Goal: Task Accomplishment & Management: Manage account settings

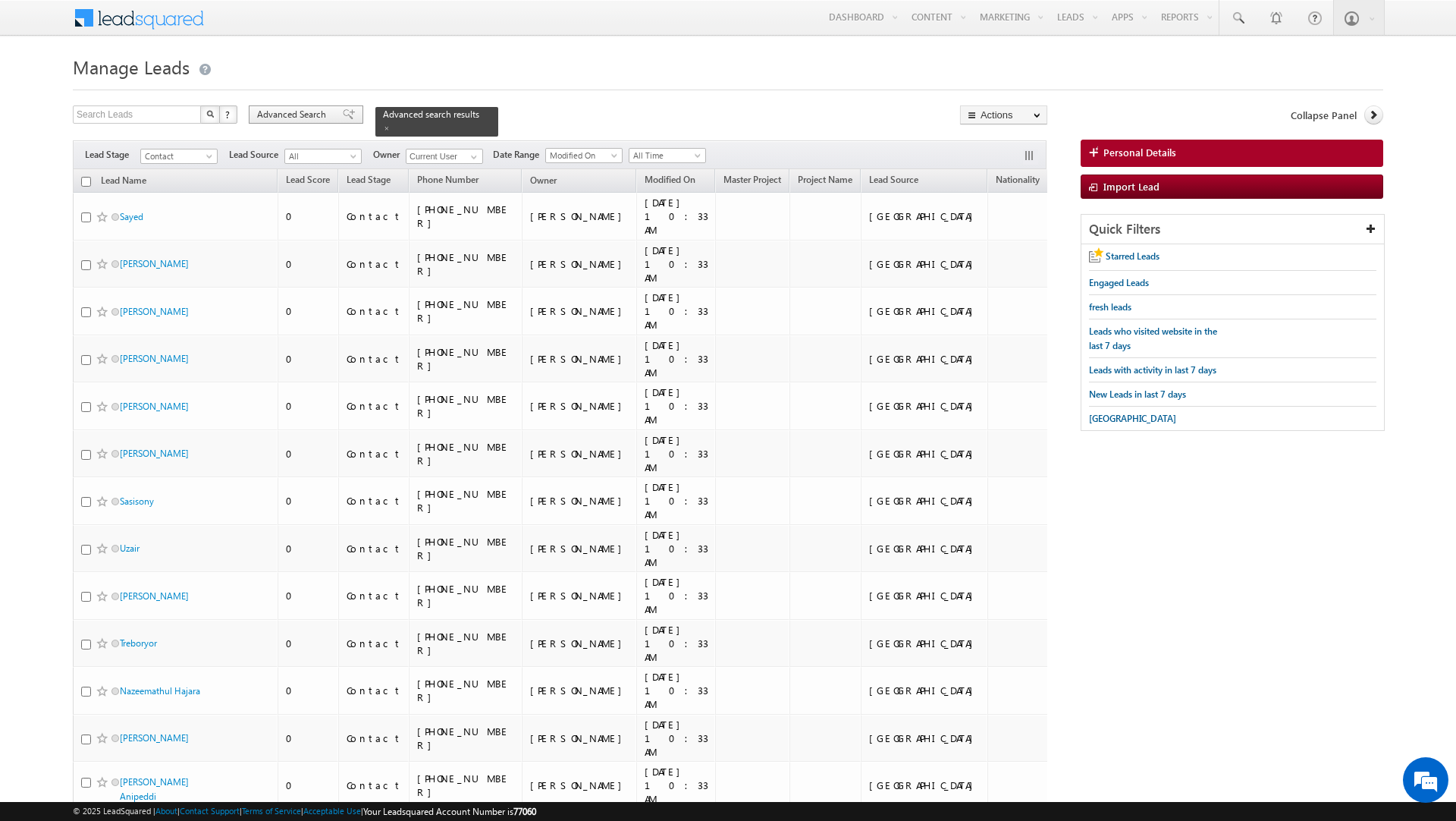
click at [314, 114] on span "Advanced Search" at bounding box center [294, 114] width 73 height 14
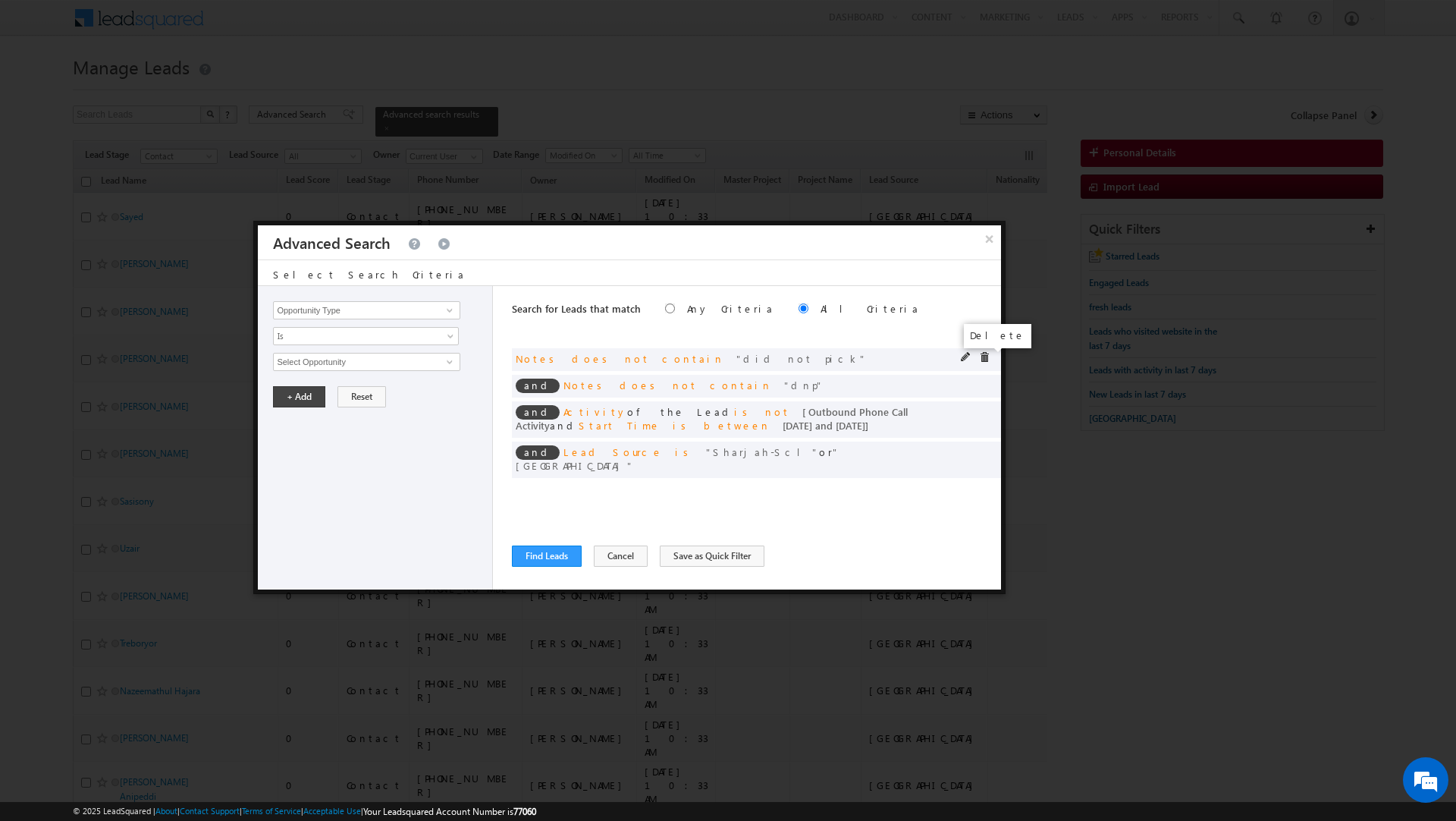
click at [982, 359] on span at bounding box center [984, 357] width 11 height 11
click at [0, 0] on span at bounding box center [0, 0] width 0 height 0
click at [982, 401] on div "and Activity of the Lead is not [ Outbound Phone Call Activity and Start Time i…" at bounding box center [756, 419] width 489 height 37
click at [0, 0] on span at bounding box center [0, 0] width 0 height 0
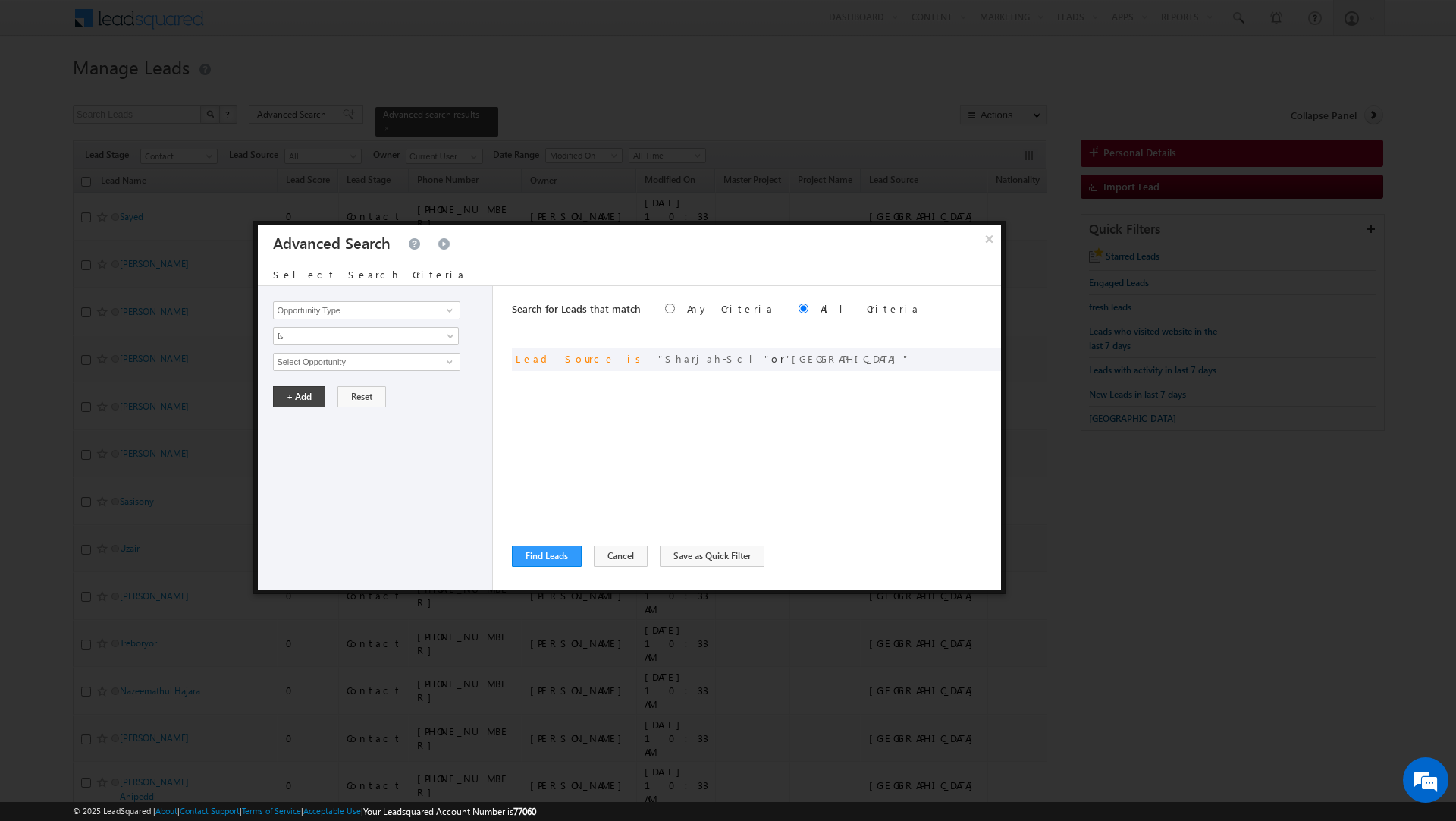
click at [0, 0] on span at bounding box center [0, 0] width 0 height 0
click at [339, 316] on input "Opportunity Type" at bounding box center [366, 310] width 186 height 18
click at [331, 335] on link "Nationality" at bounding box center [366, 342] width 186 height 17
type input "Nationality"
click at [331, 335] on span "Is" at bounding box center [355, 336] width 164 height 14
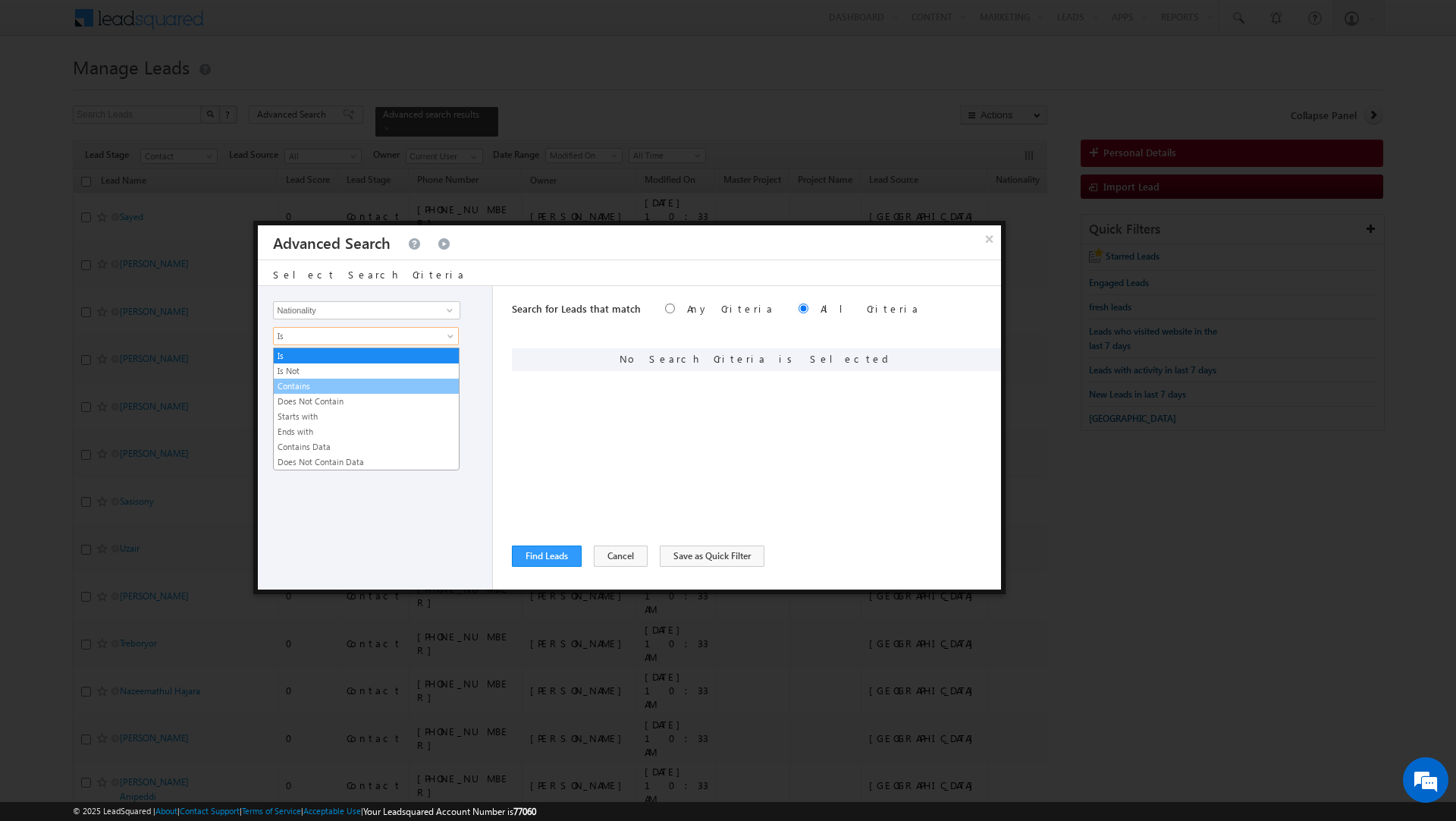
click at [313, 382] on link "Contains" at bounding box center [366, 386] width 185 height 14
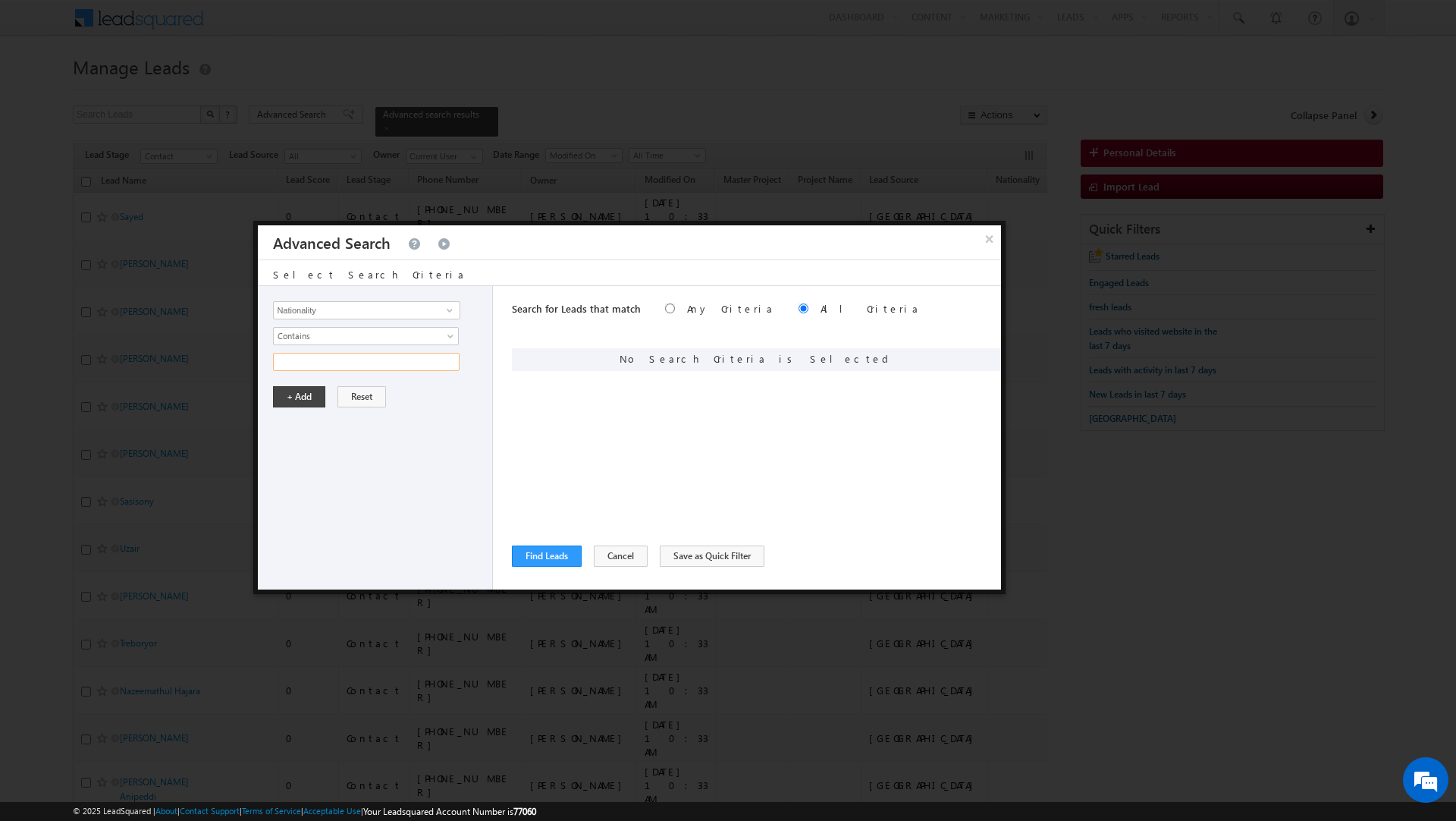
click at [308, 363] on input "text" at bounding box center [366, 362] width 186 height 18
type input "india"
click at [297, 402] on button "+ Add" at bounding box center [299, 397] width 52 height 21
click at [550, 557] on button "Find Leads" at bounding box center [546, 556] width 69 height 21
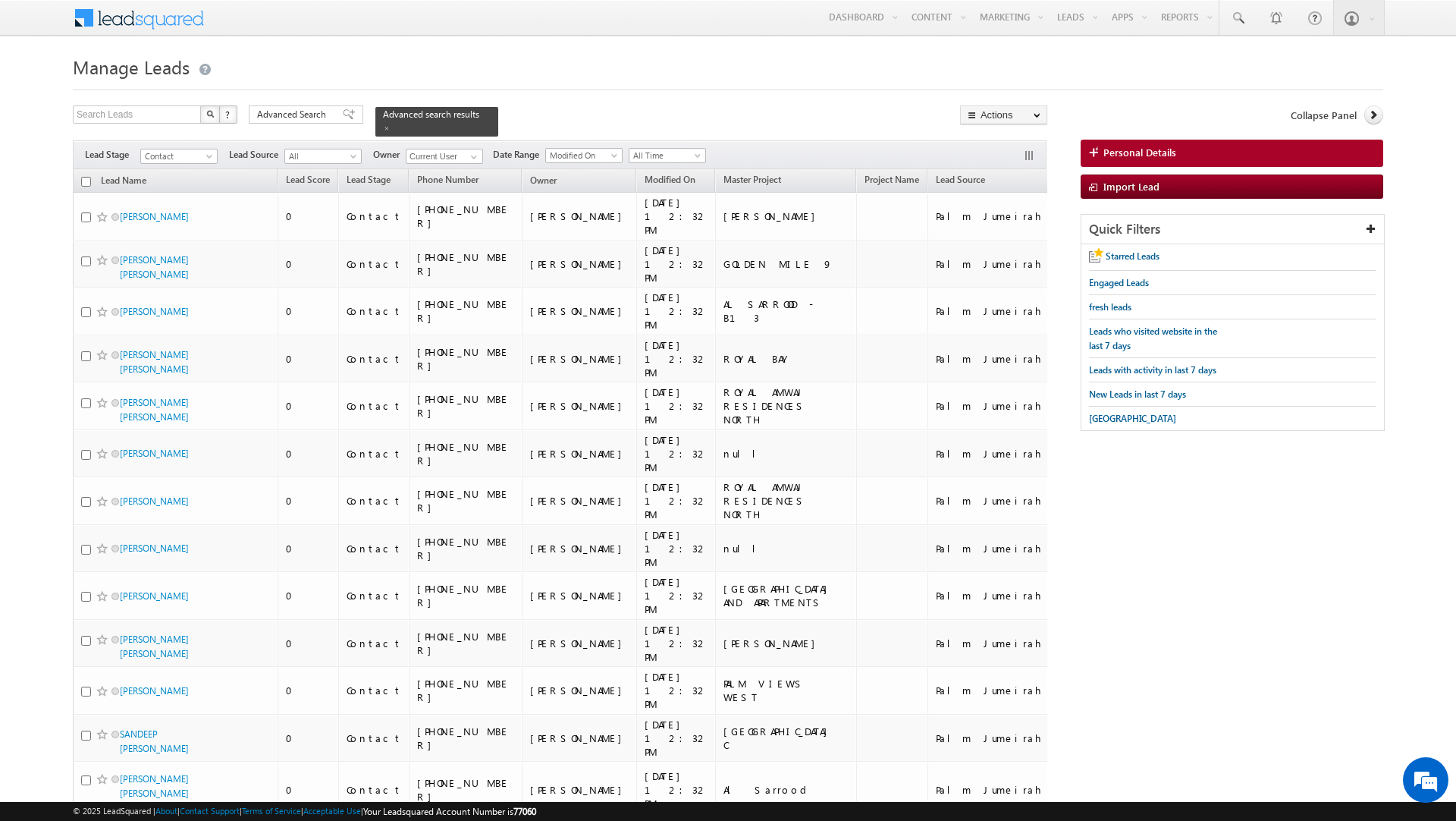
click at [87, 176] on input "checkbox" at bounding box center [86, 181] width 10 height 10
checkbox input "true"
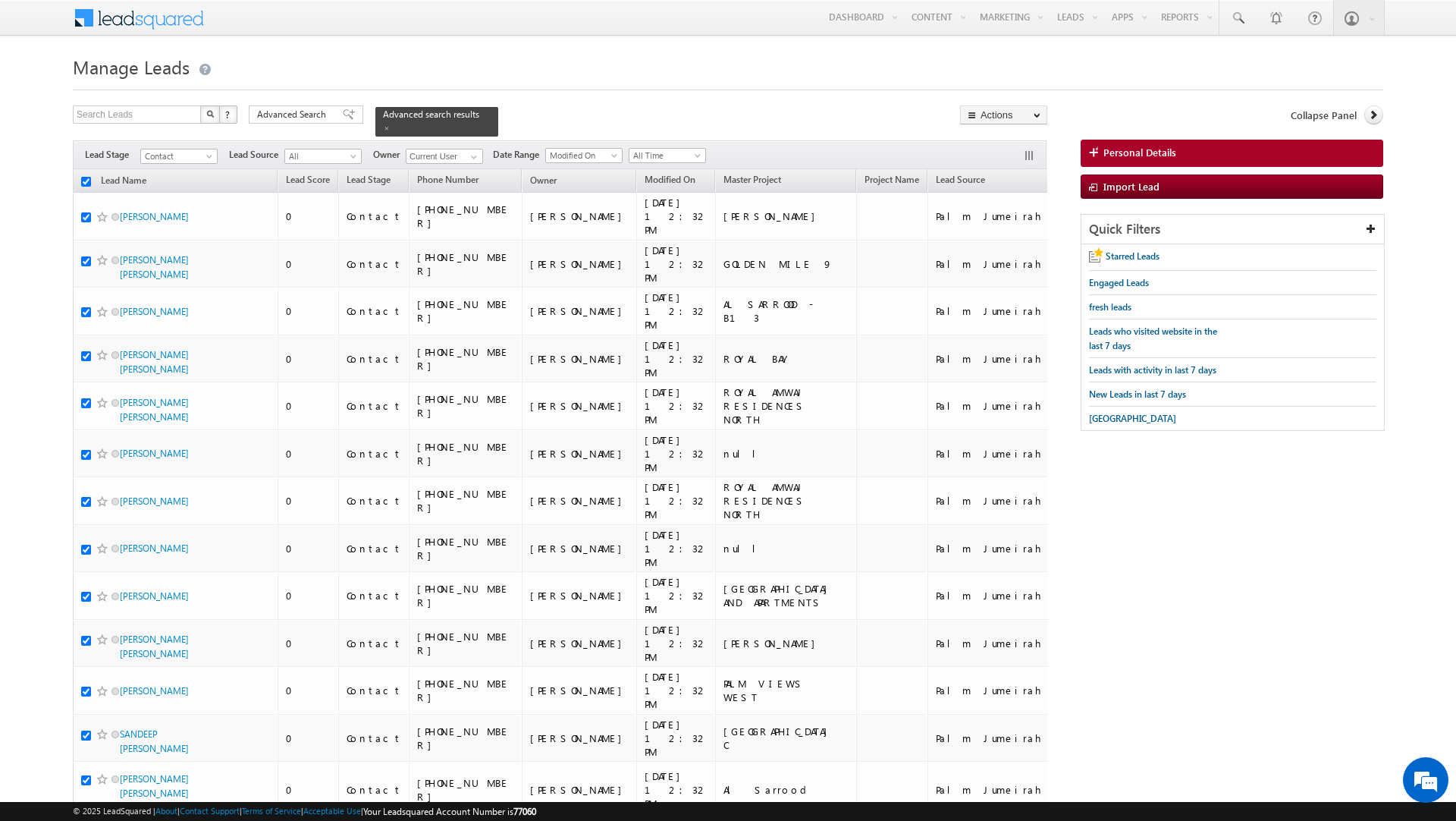
checkbox input "true"
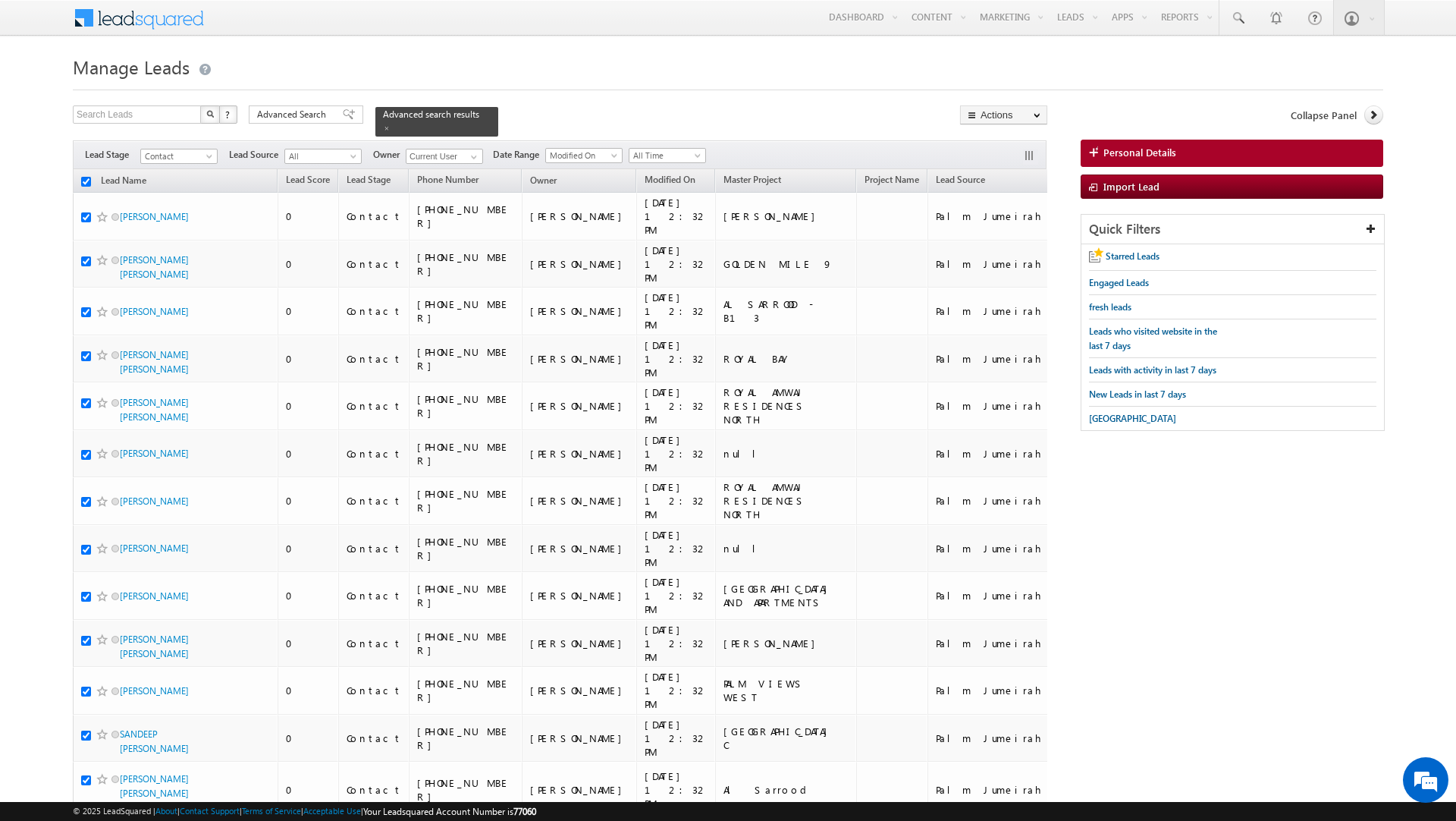
checkbox input "true"
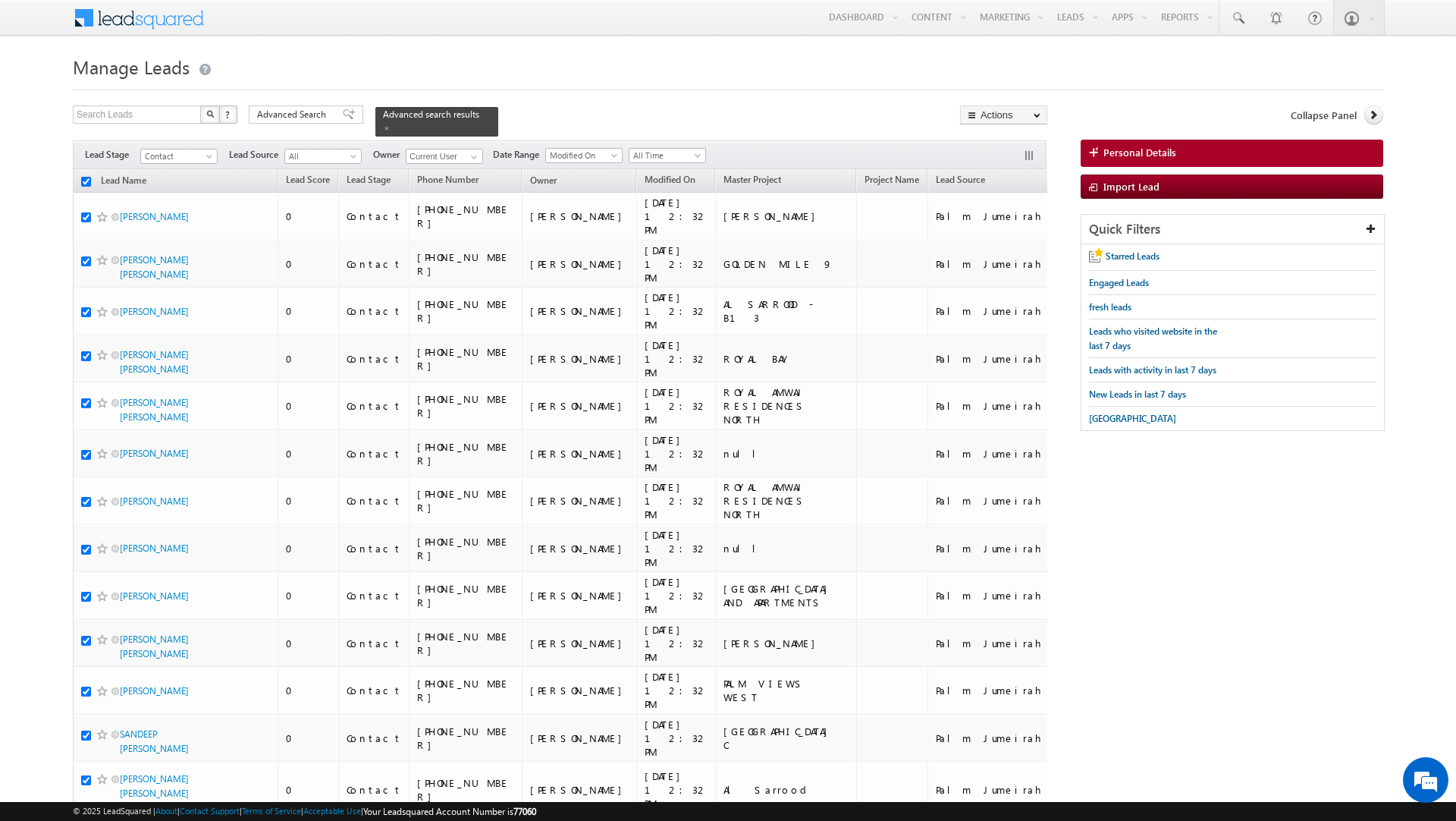
checkbox input "true"
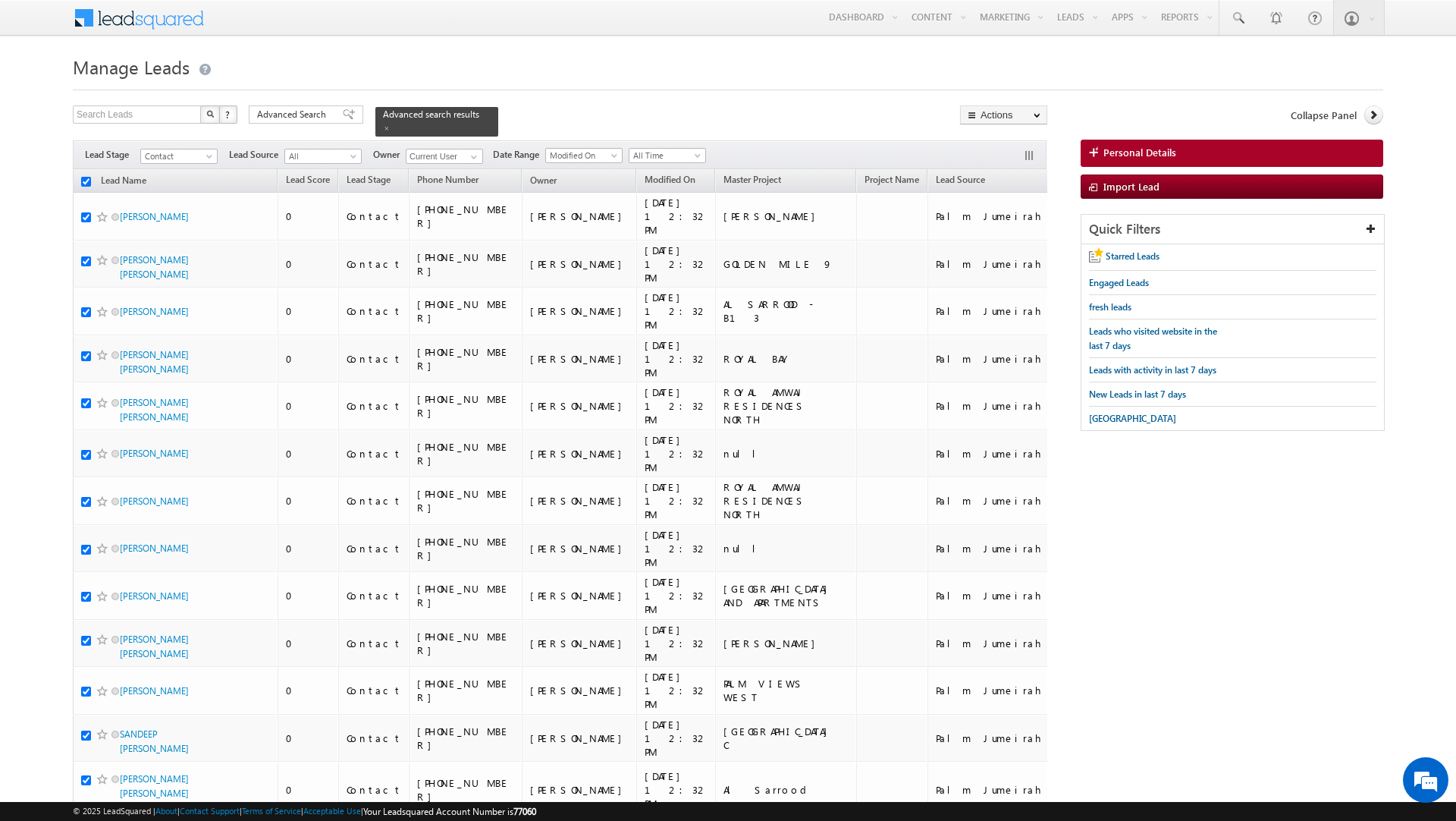
checkbox input "true"
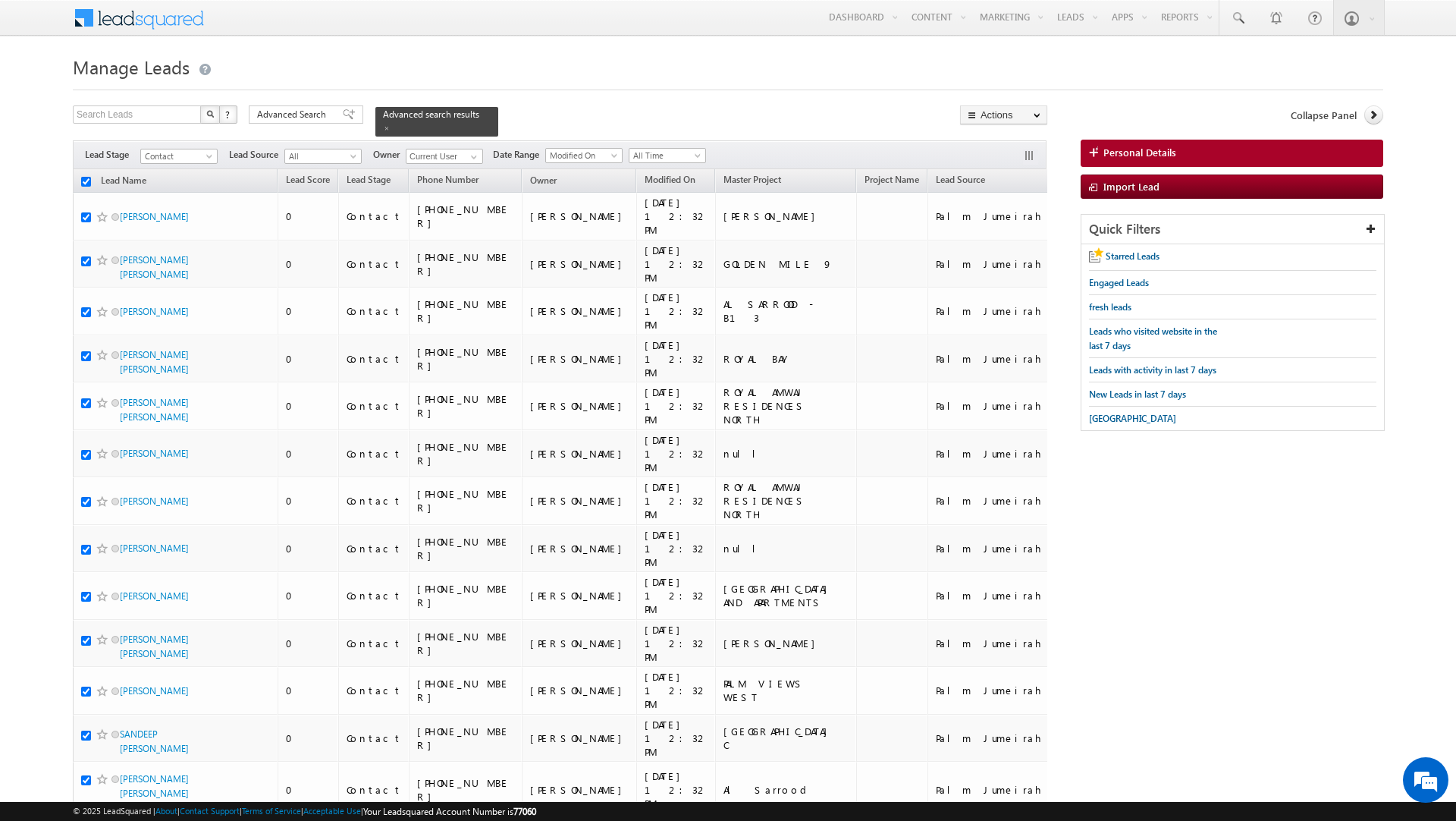
checkbox input "true"
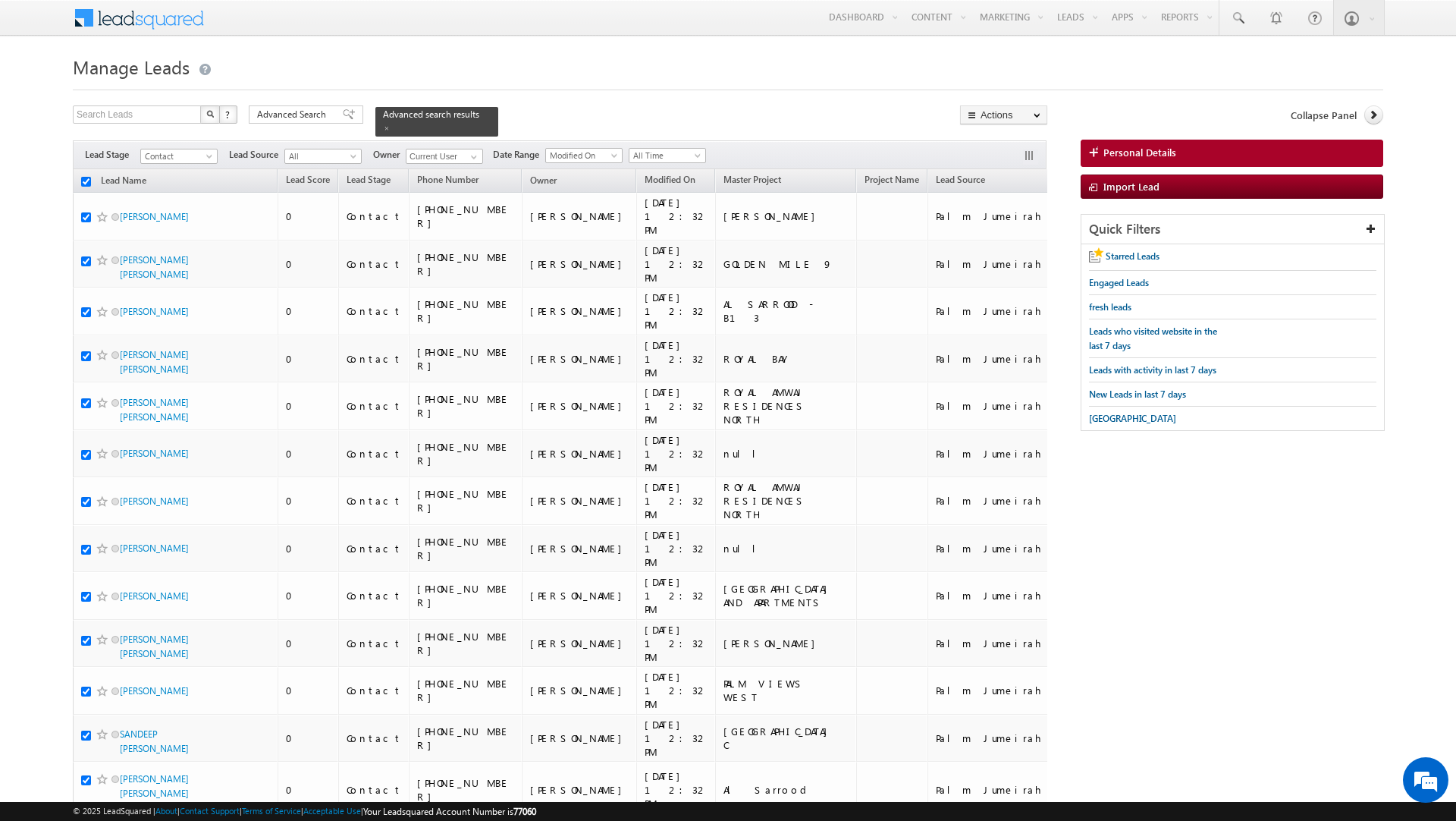
checkbox input "true"
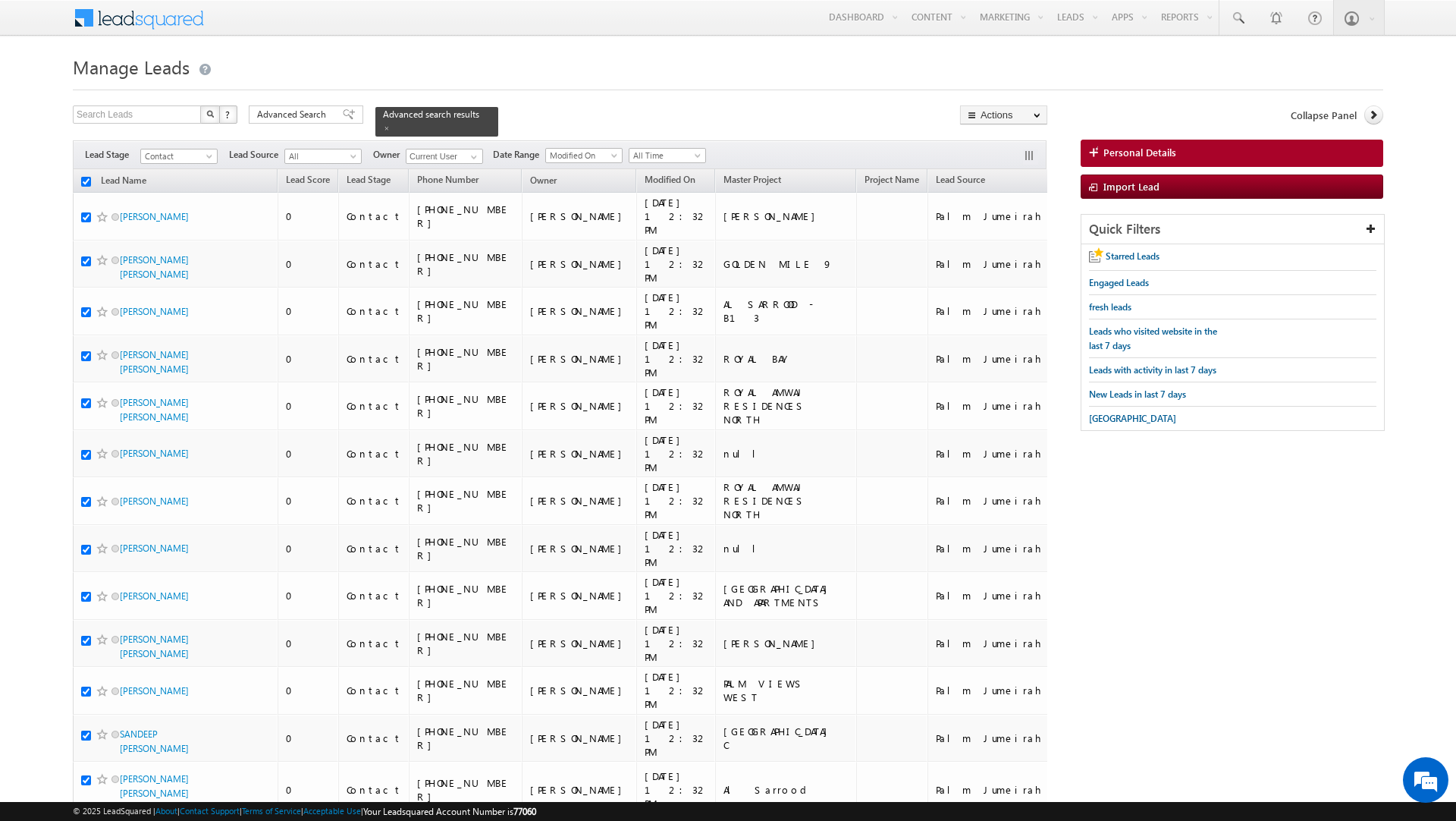
checkbox input "true"
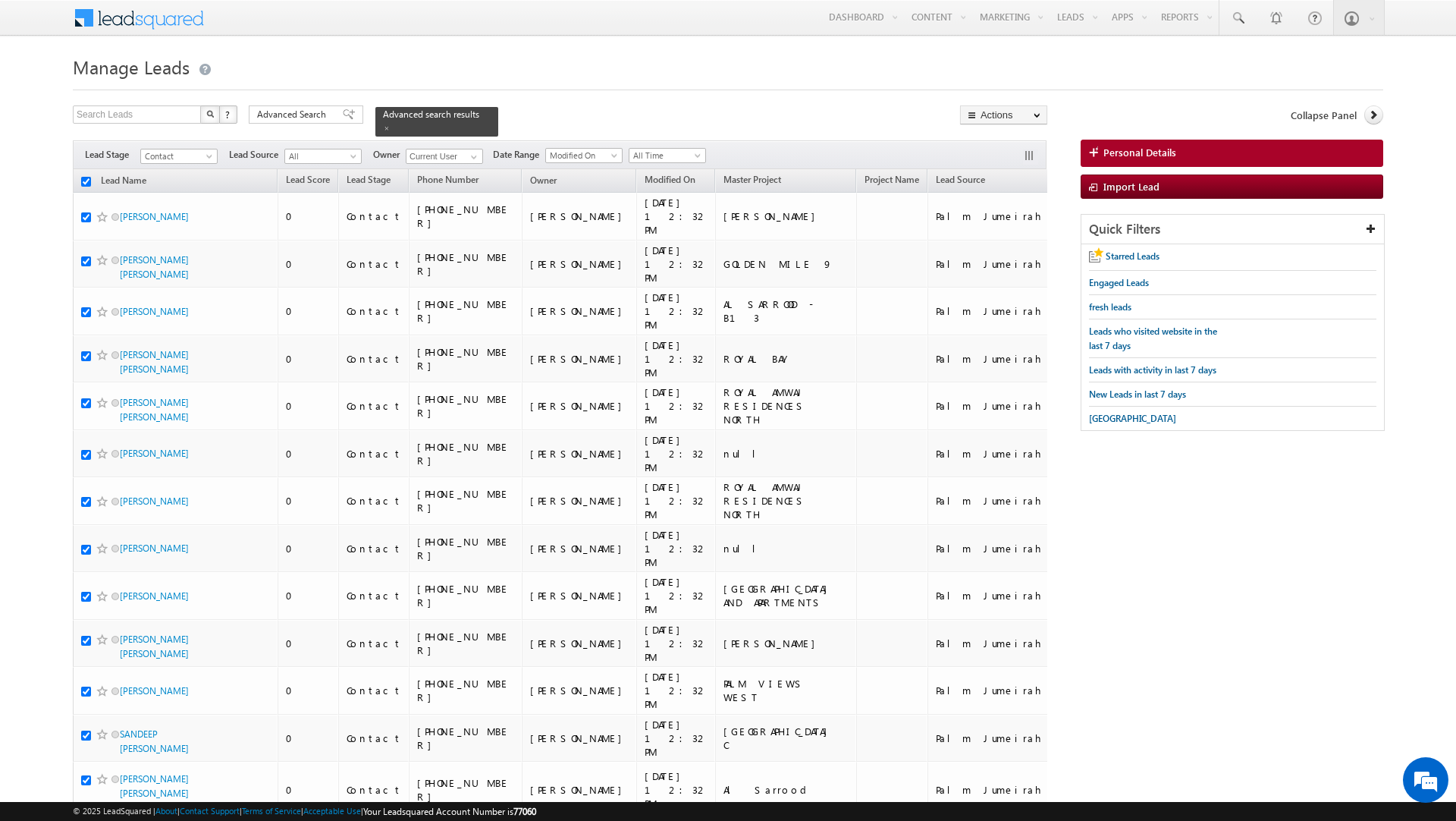
checkbox input "true"
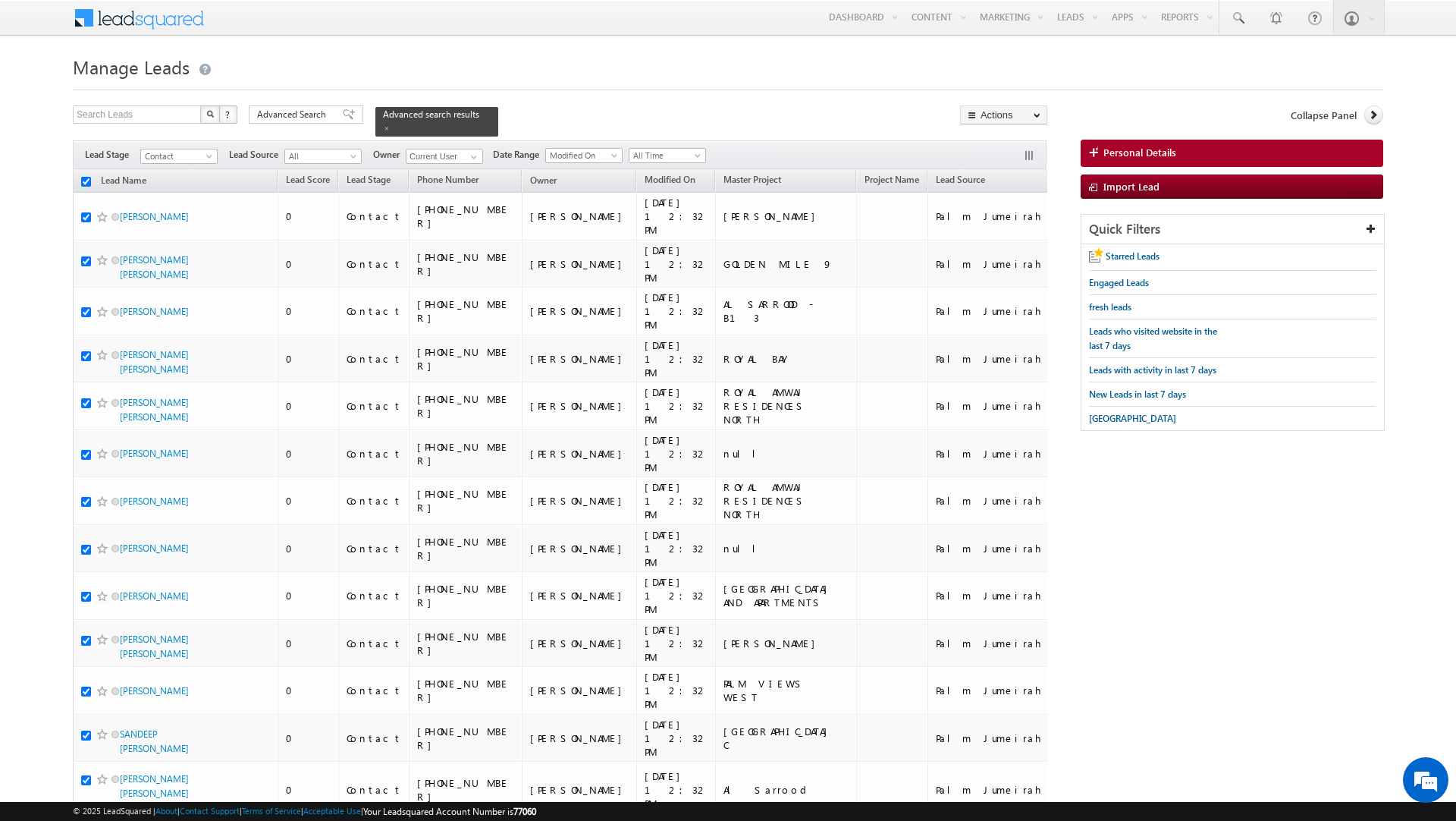
checkbox input "true"
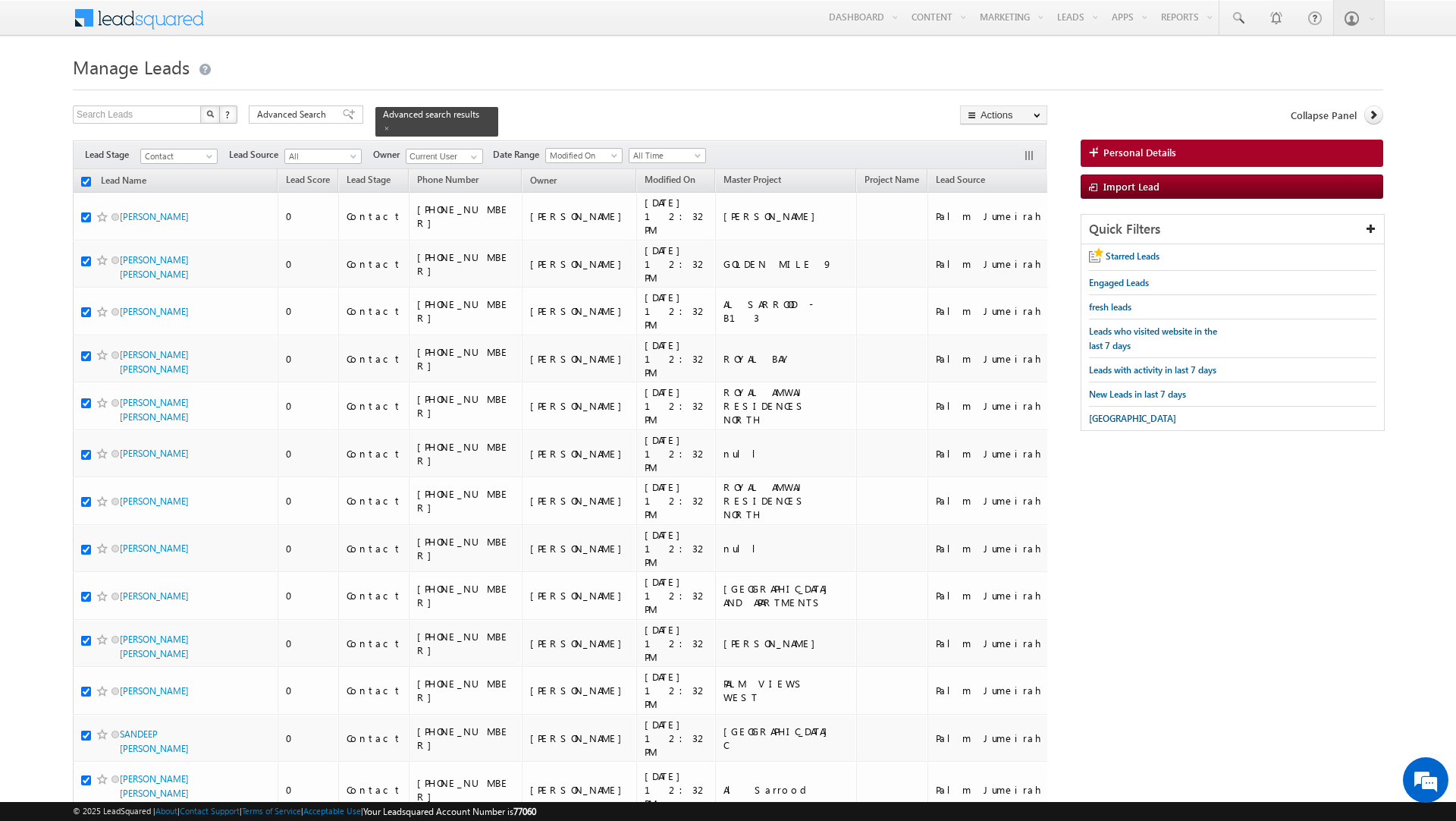
checkbox input "true"
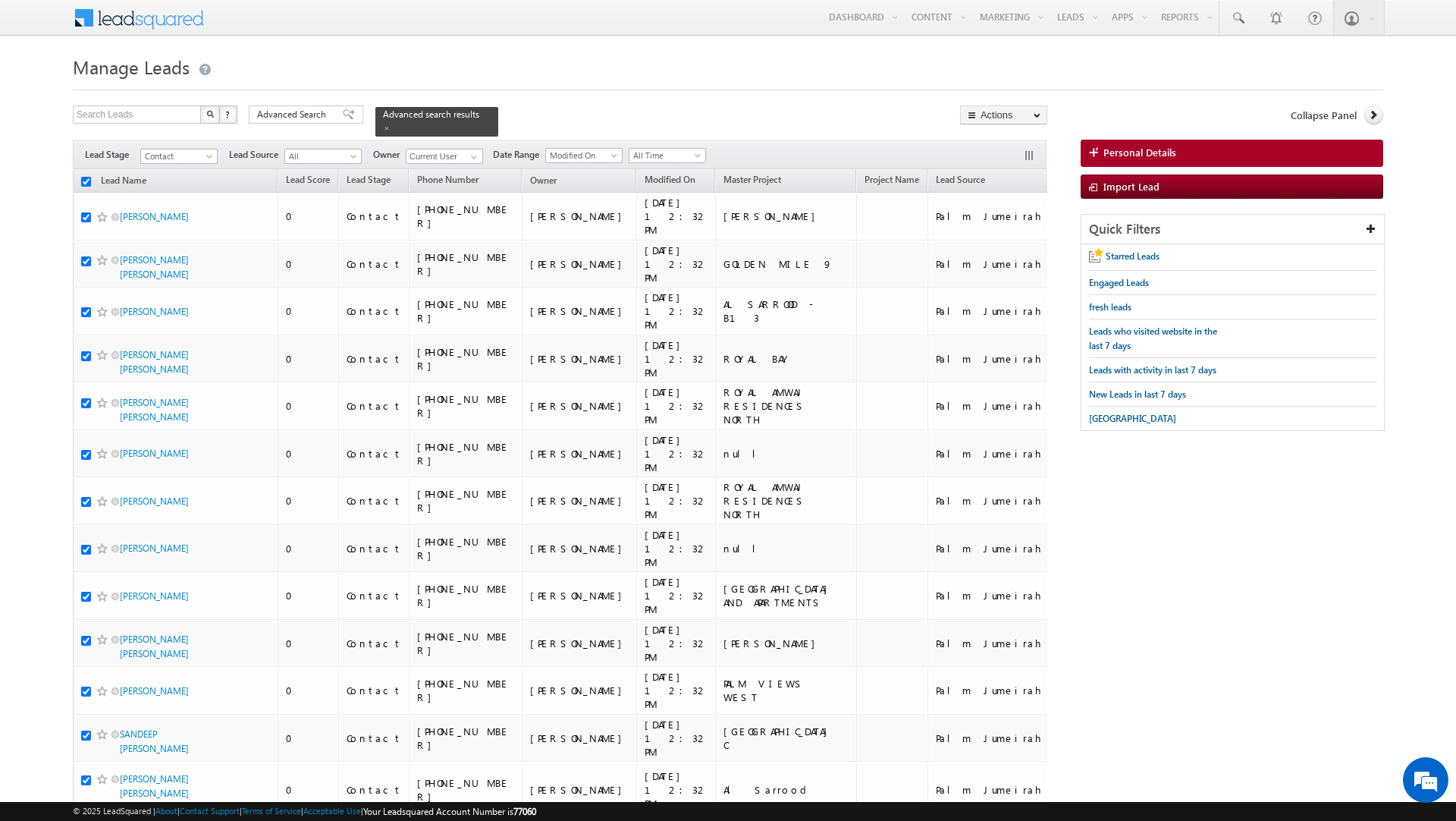
checkbox input "true"
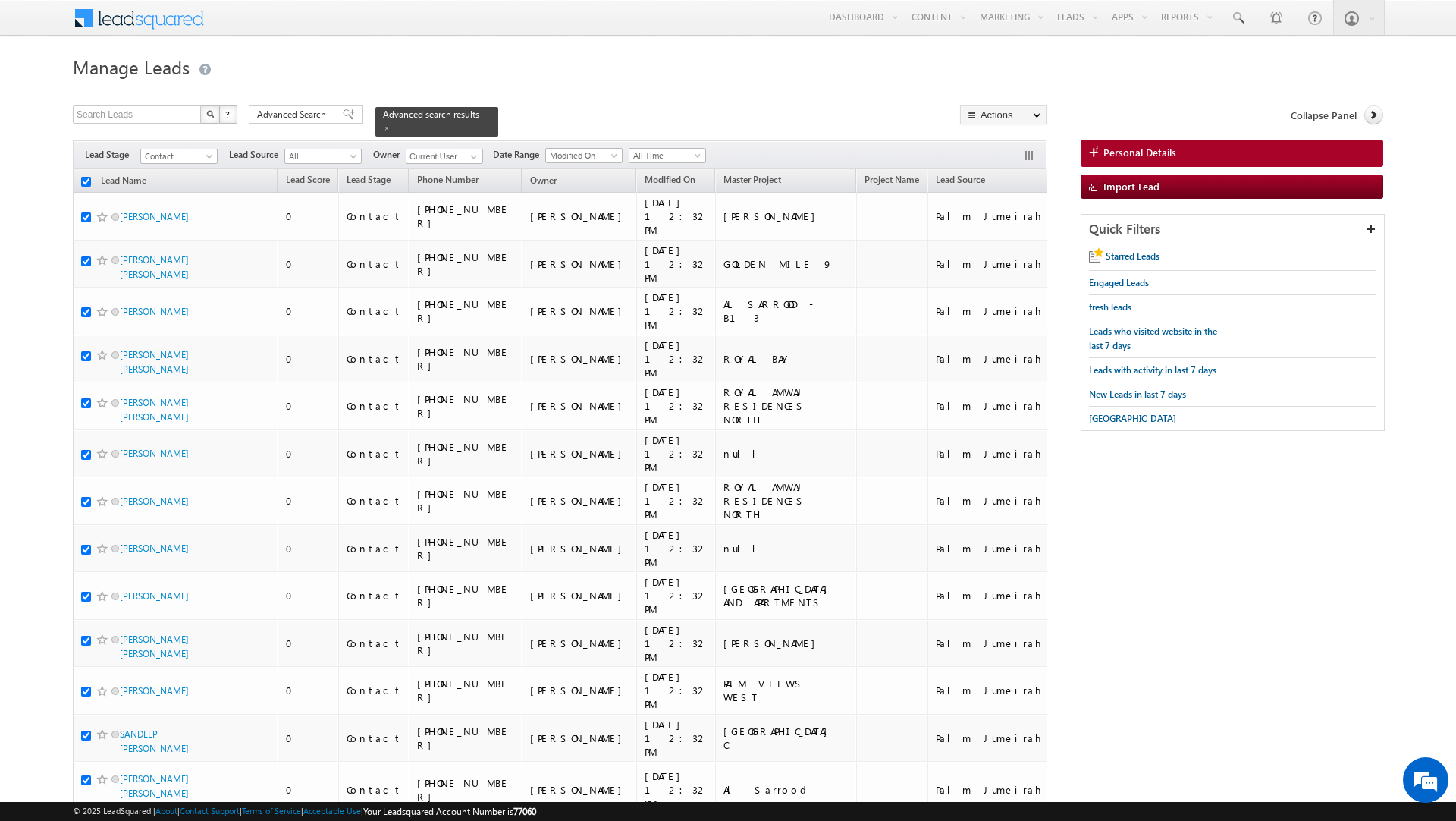
checkbox input "true"
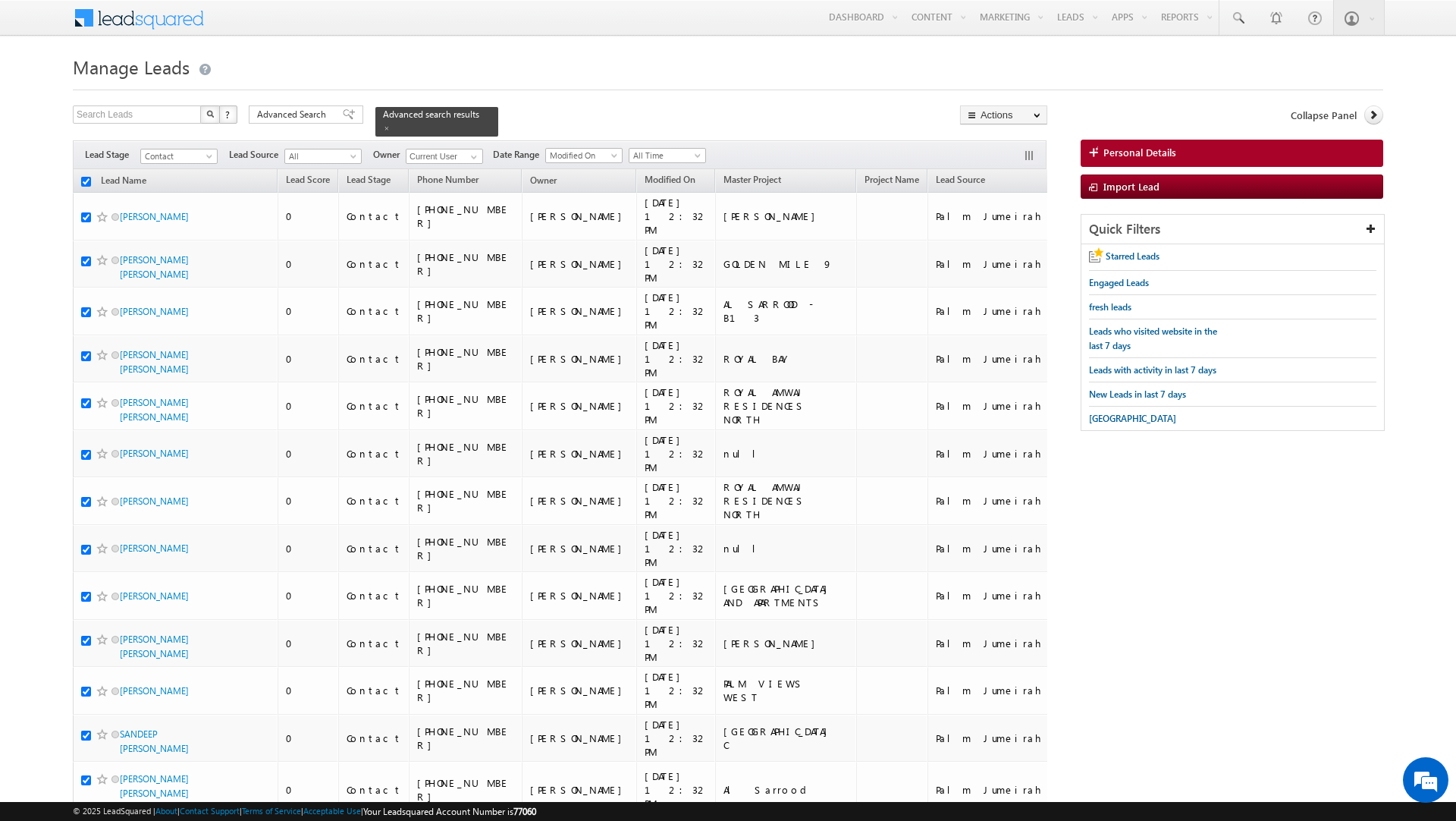
checkbox input "true"
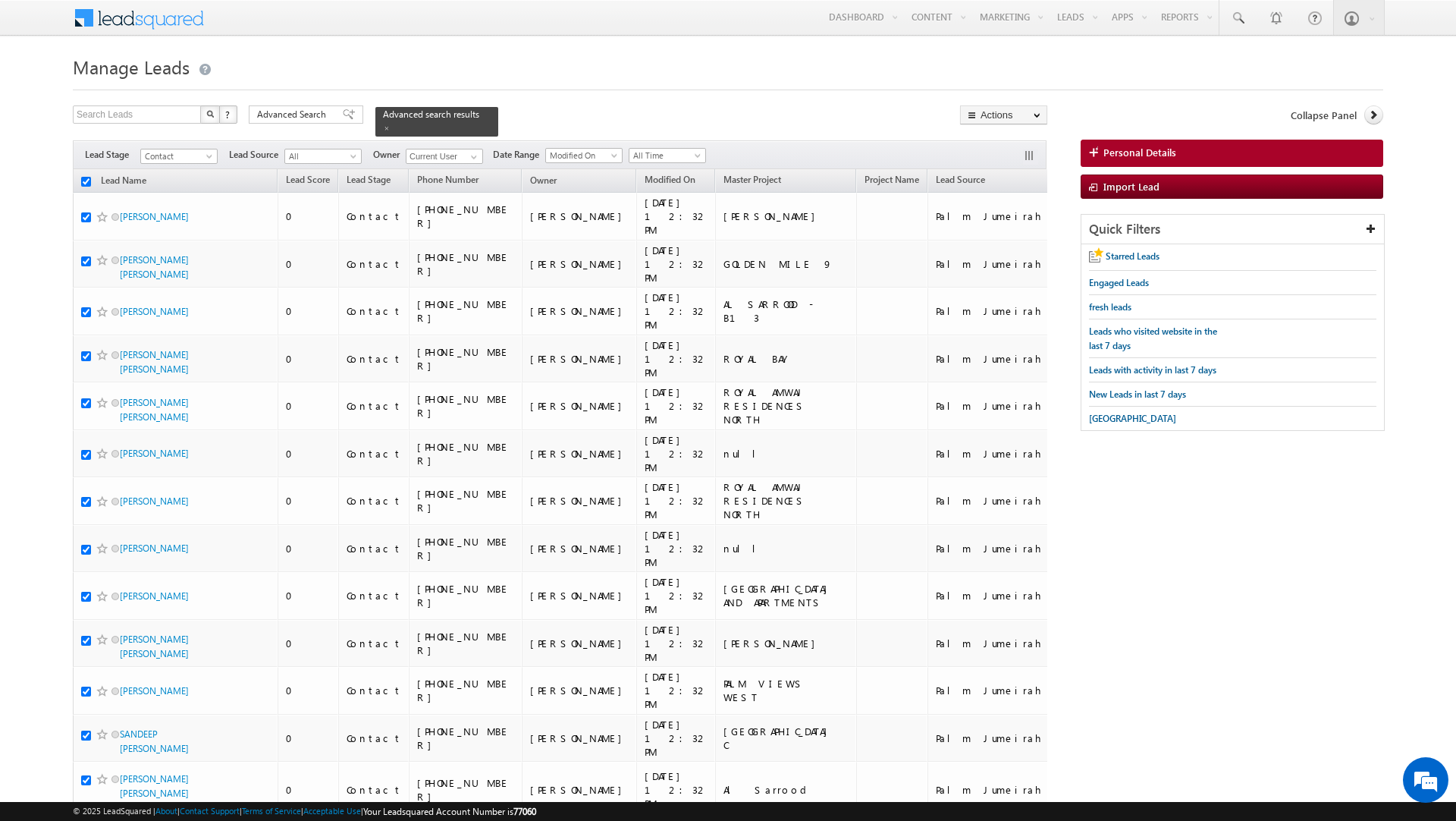
checkbox input "true"
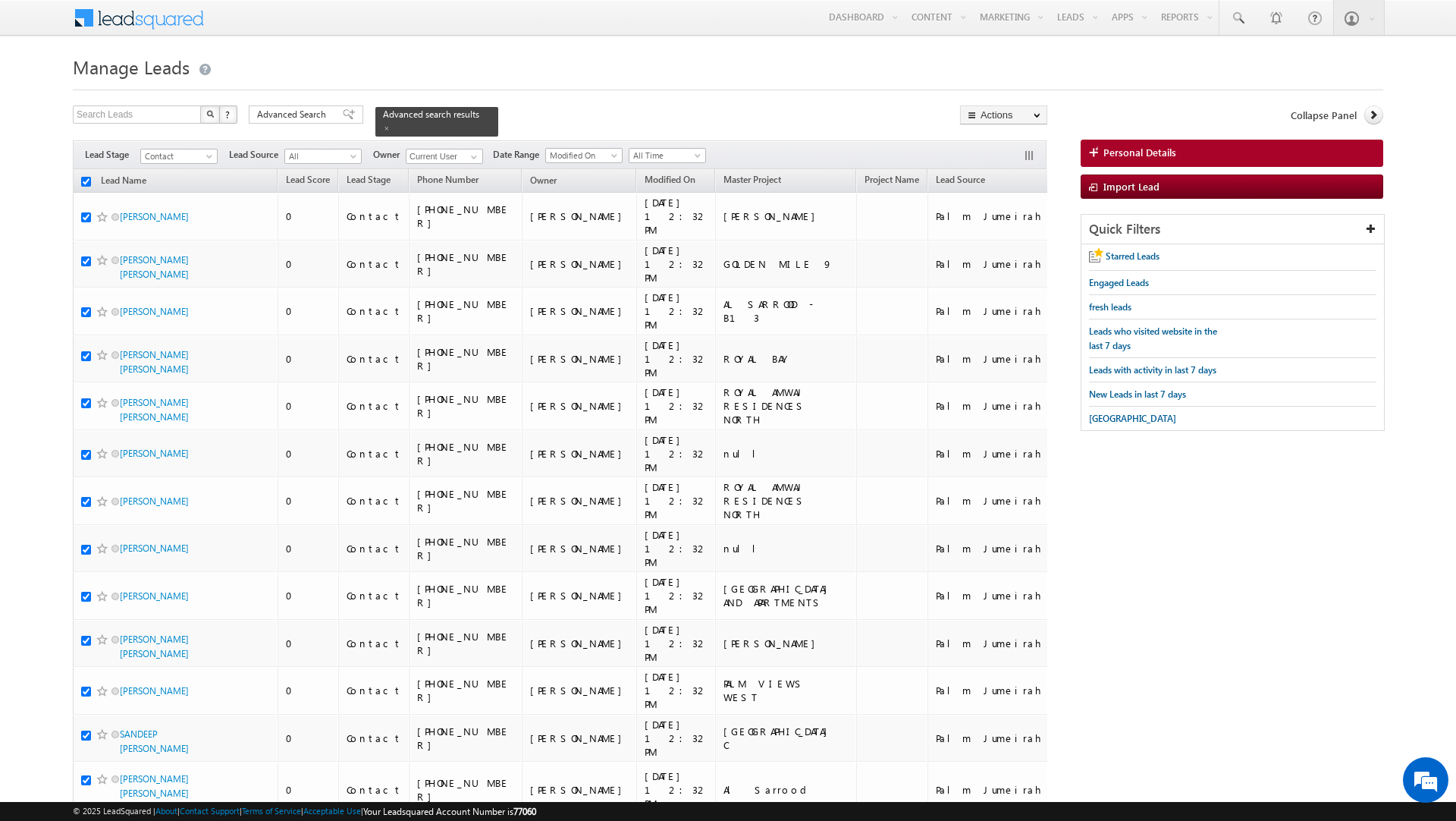
checkbox input "true"
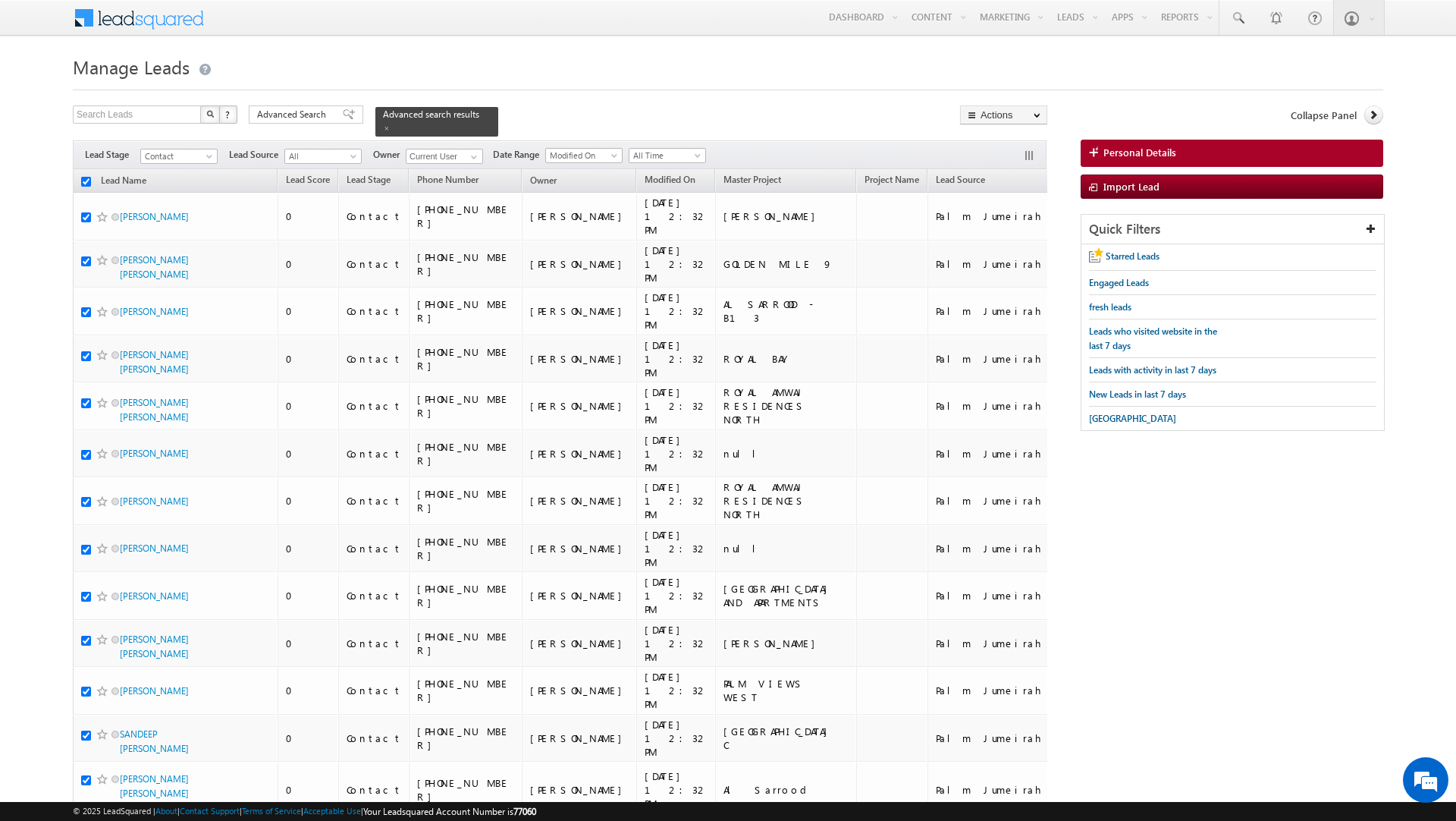
checkbox input "true"
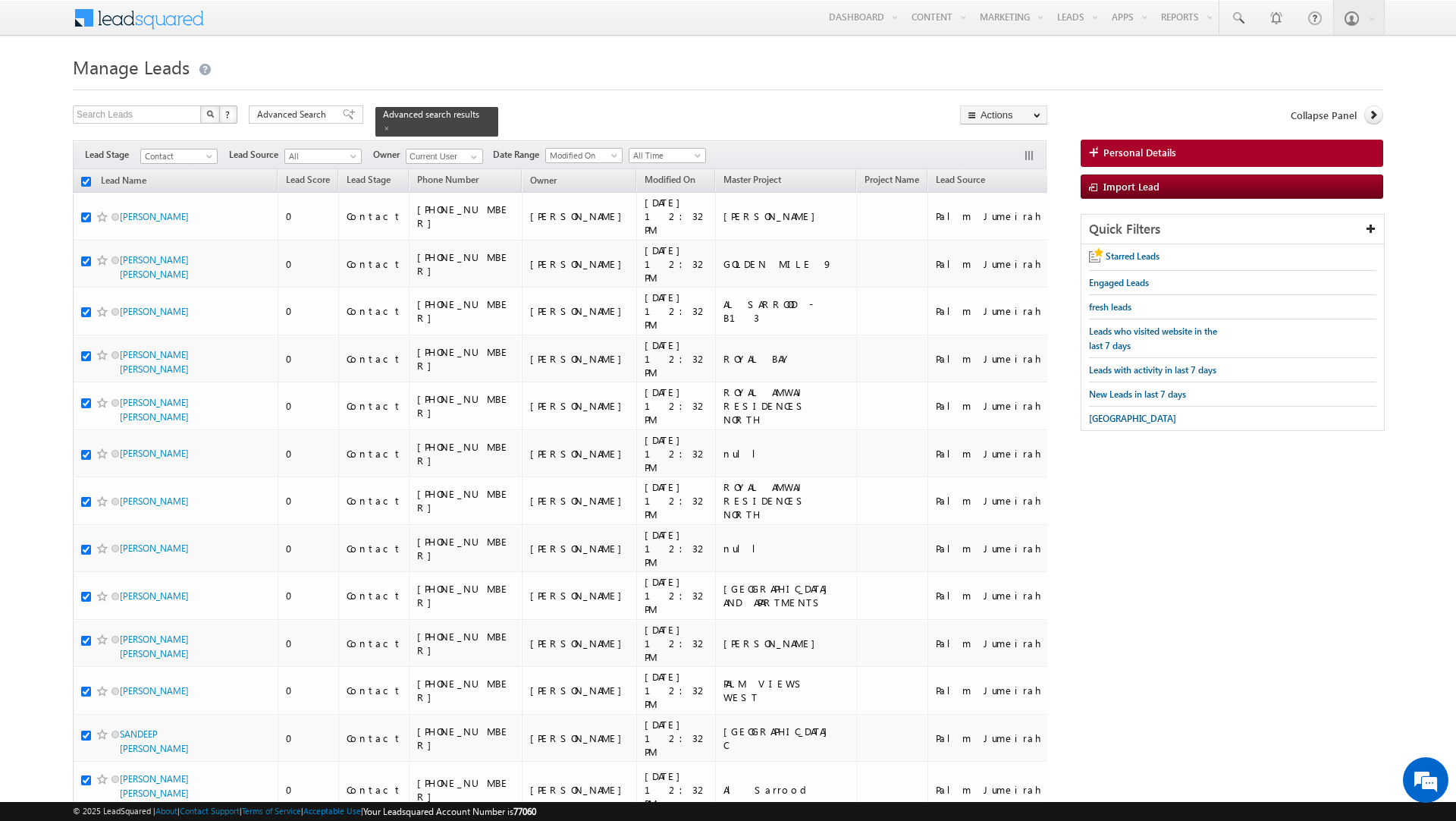
checkbox input "true"
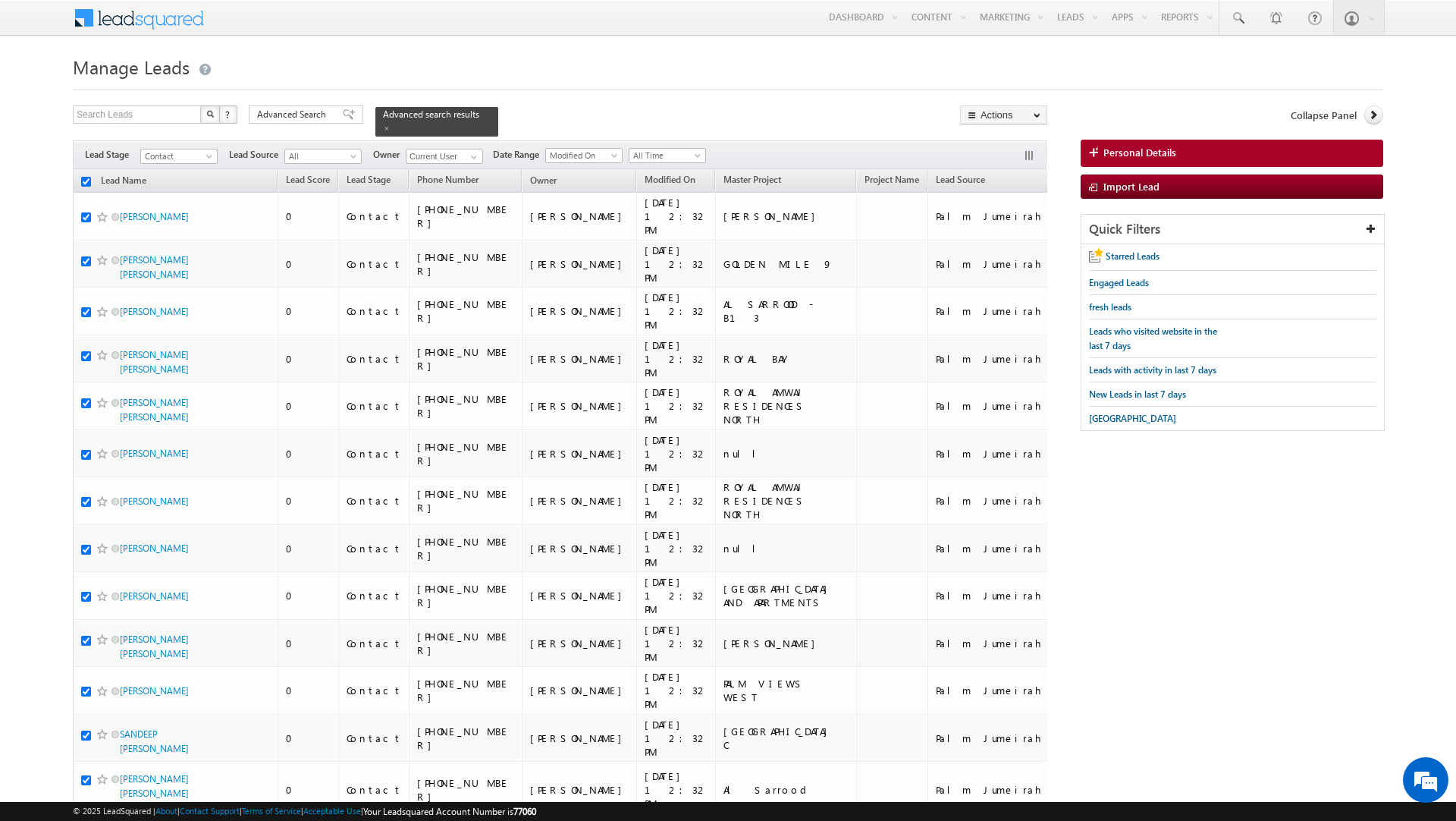
checkbox input "true"
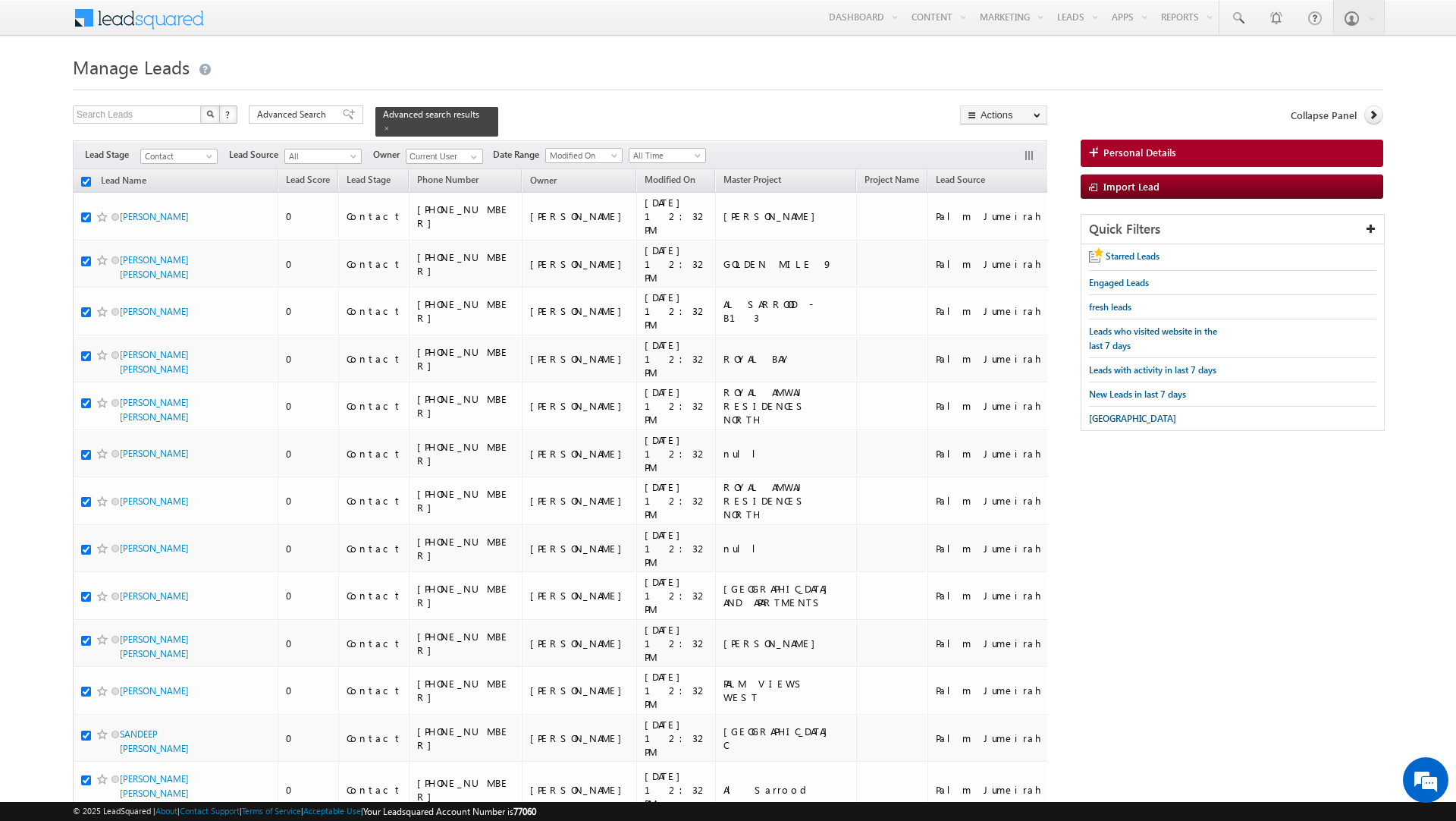
checkbox input "true"
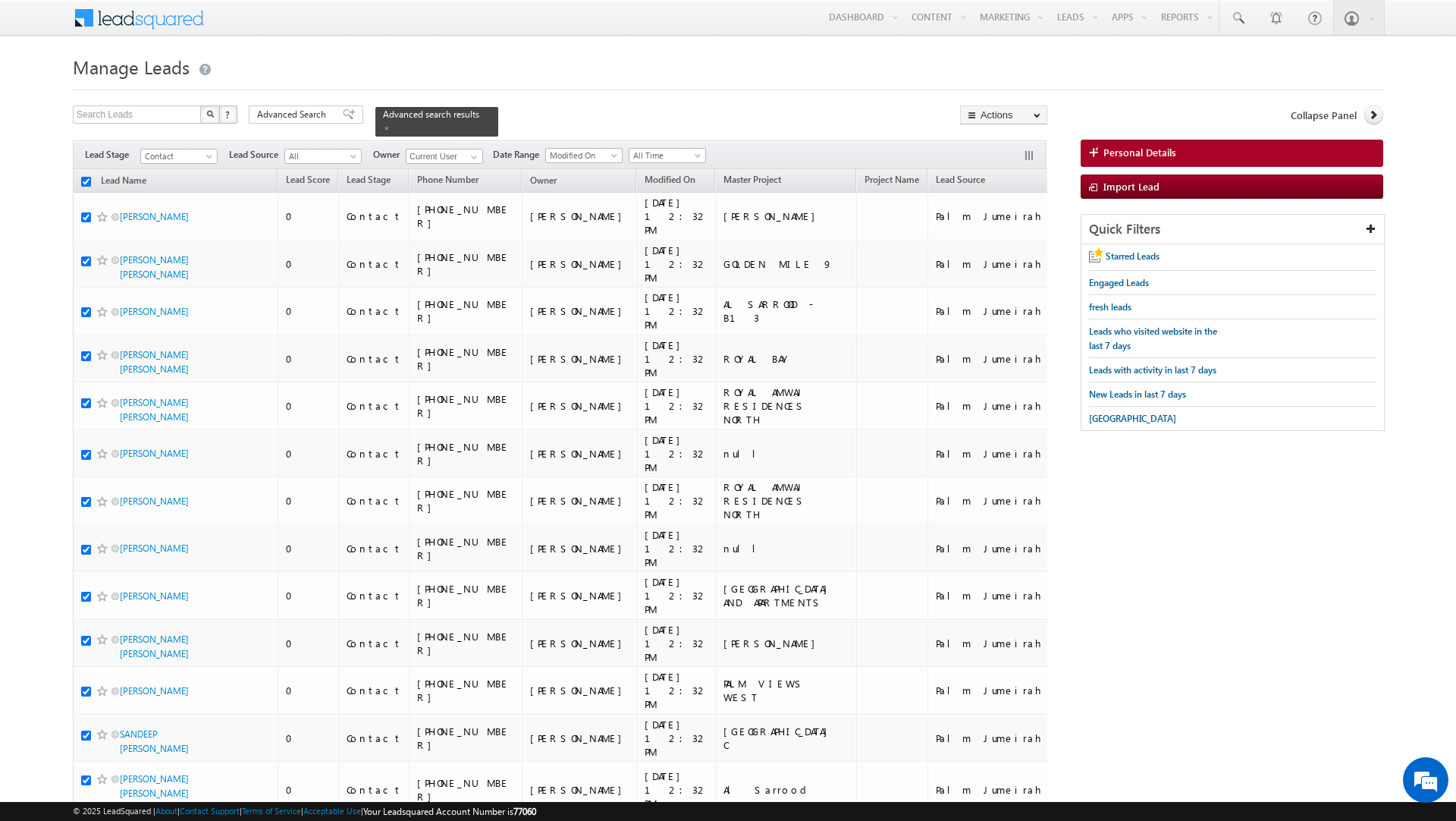
checkbox input "true"
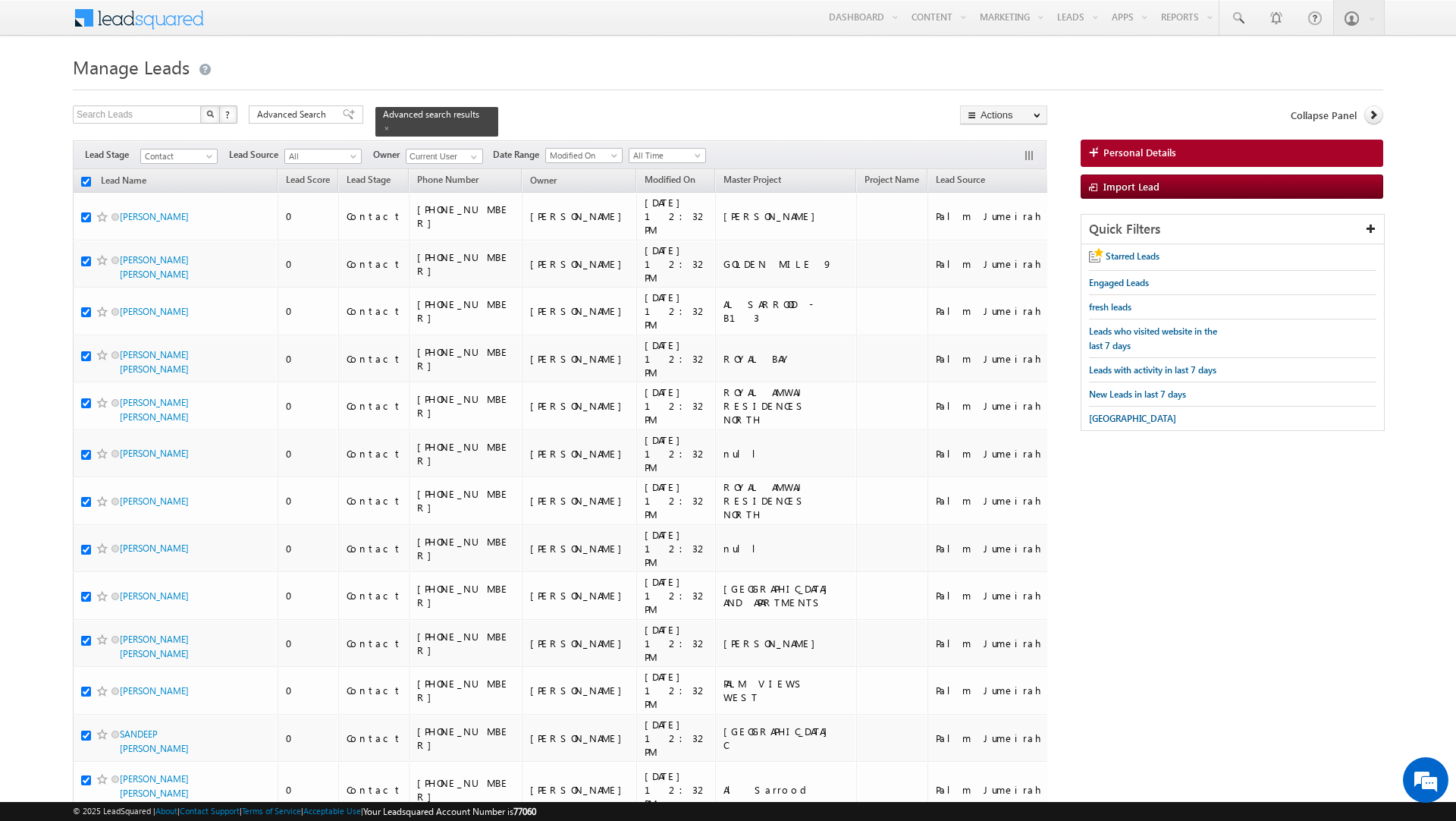
checkbox input "true"
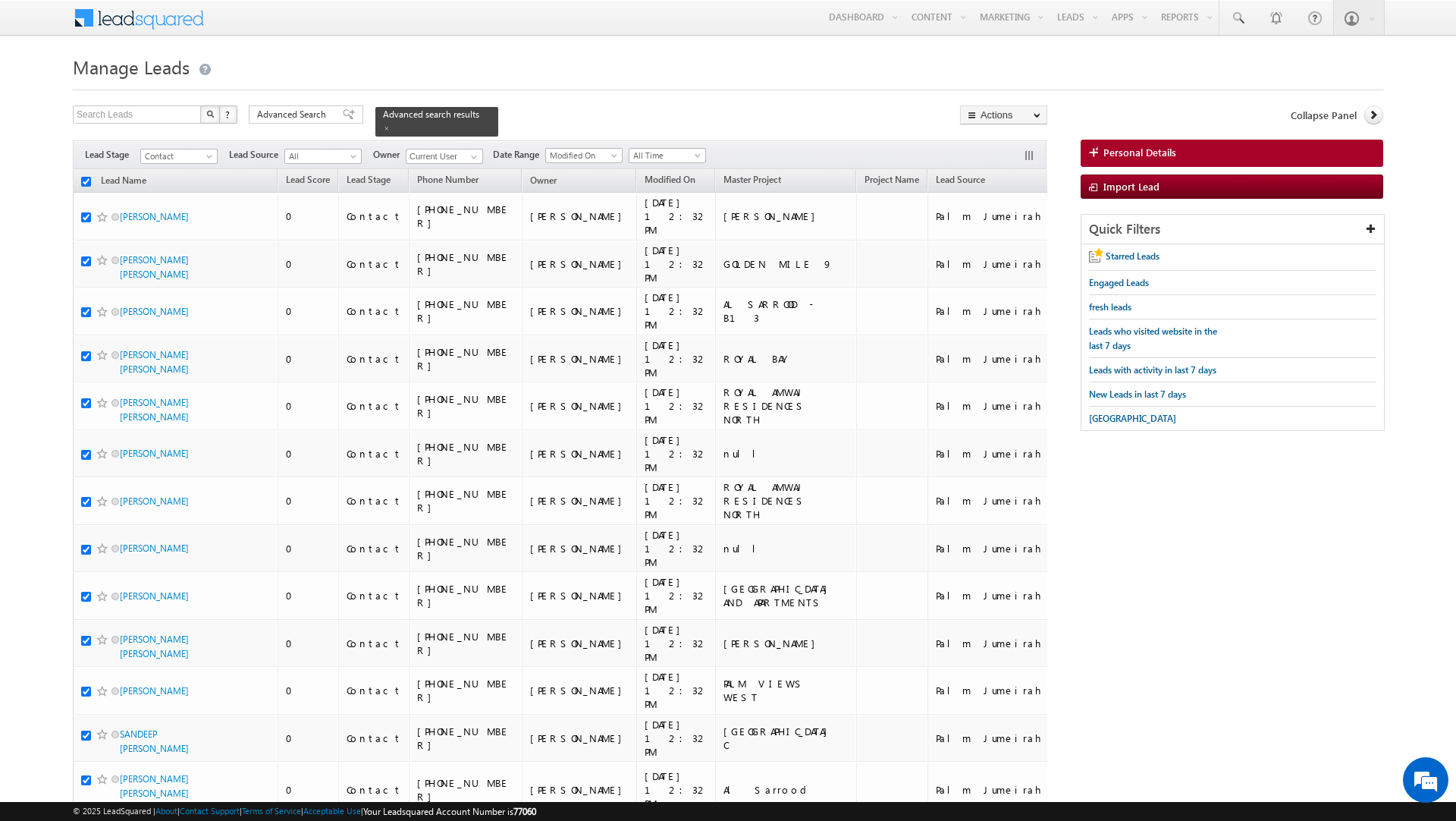
checkbox input "true"
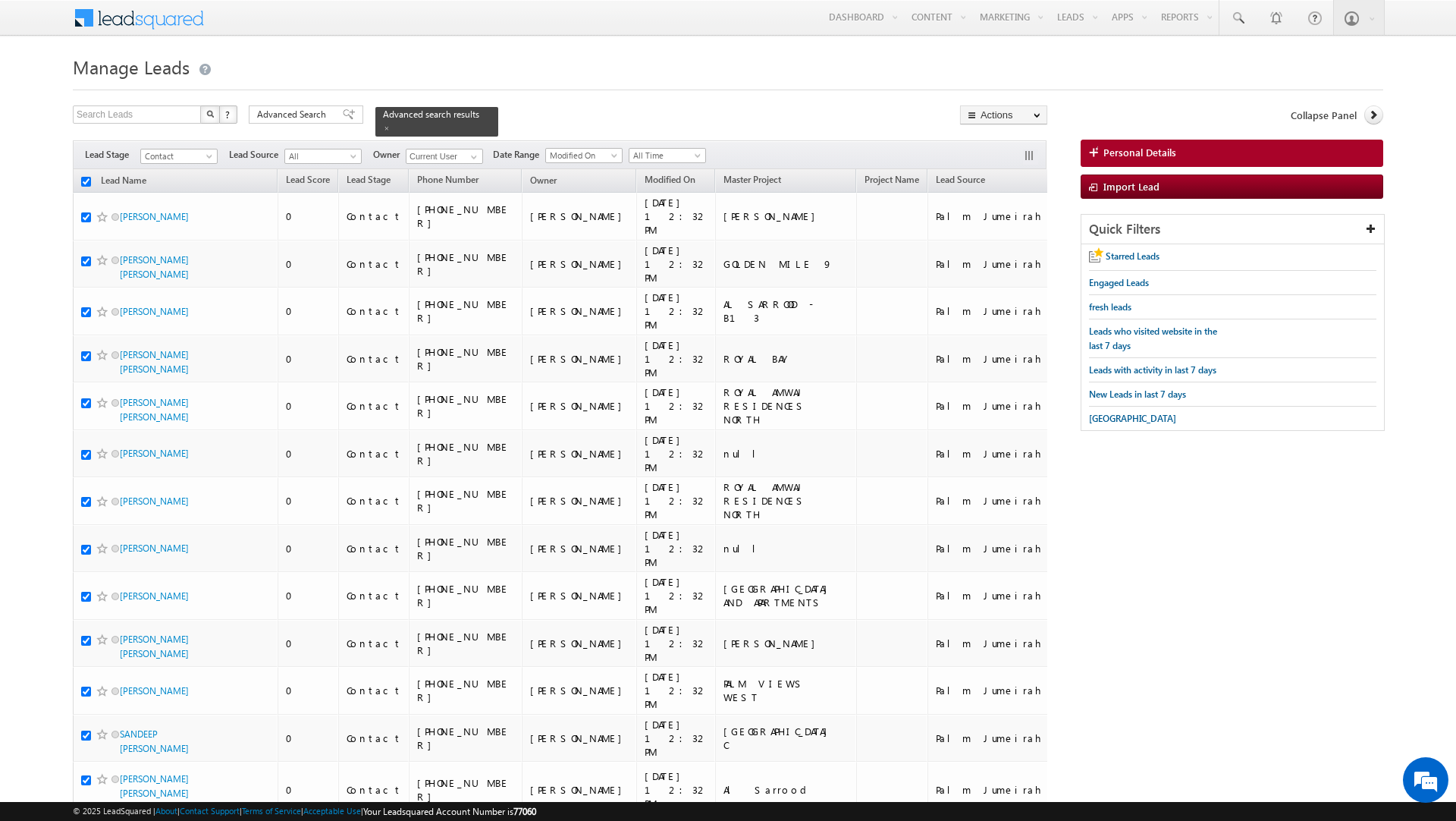
checkbox input "true"
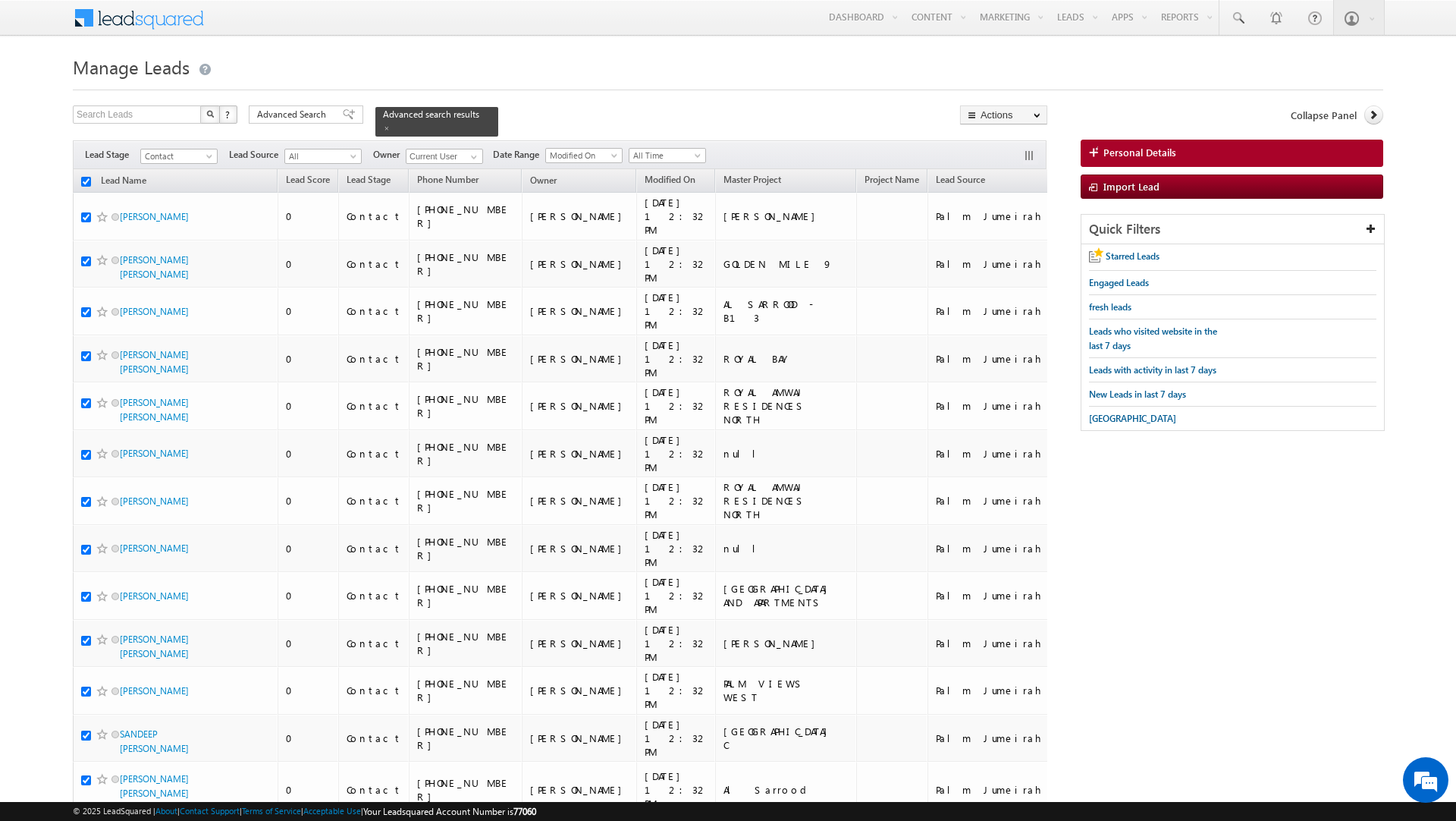
checkbox input "true"
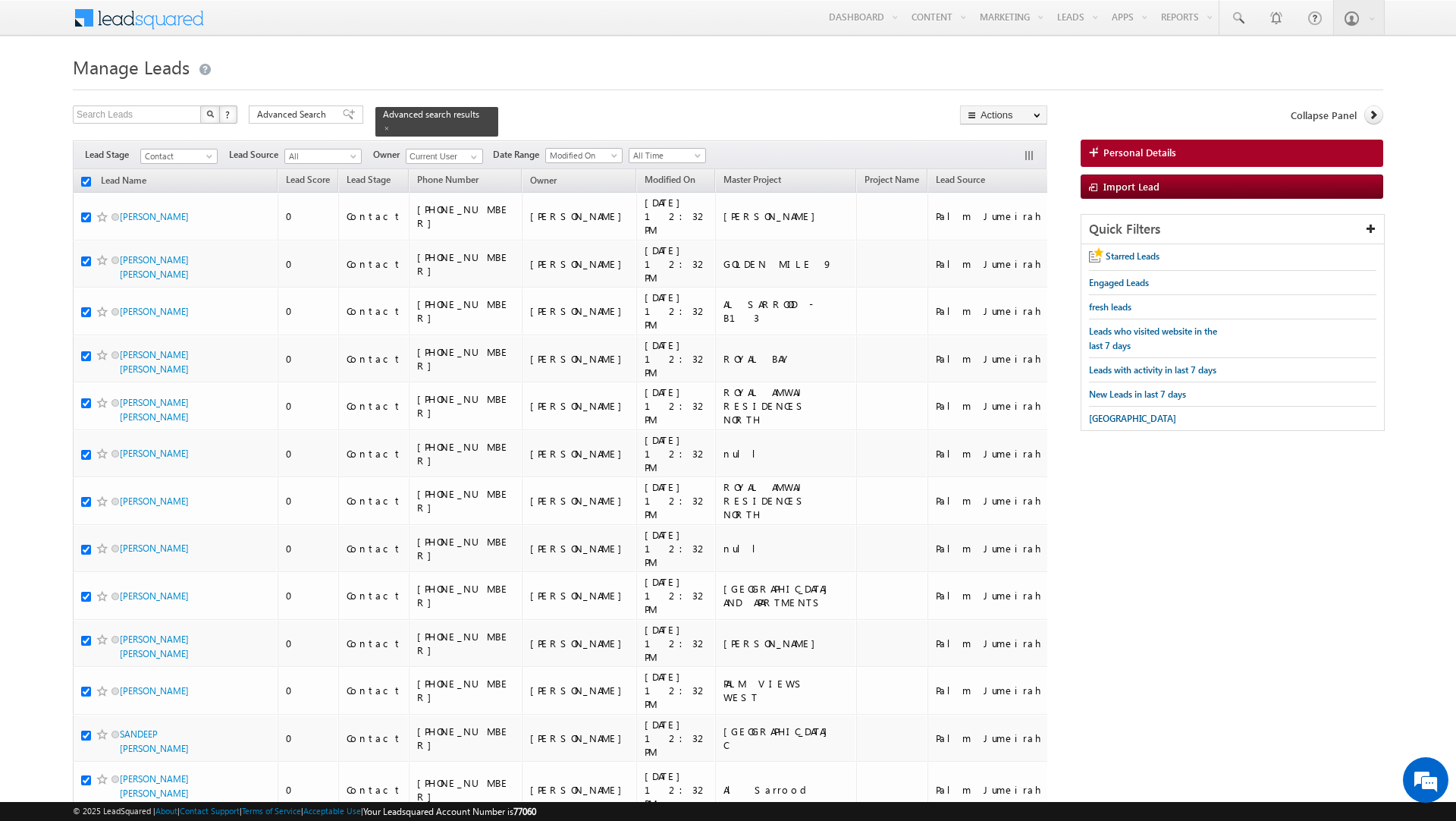
checkbox input "true"
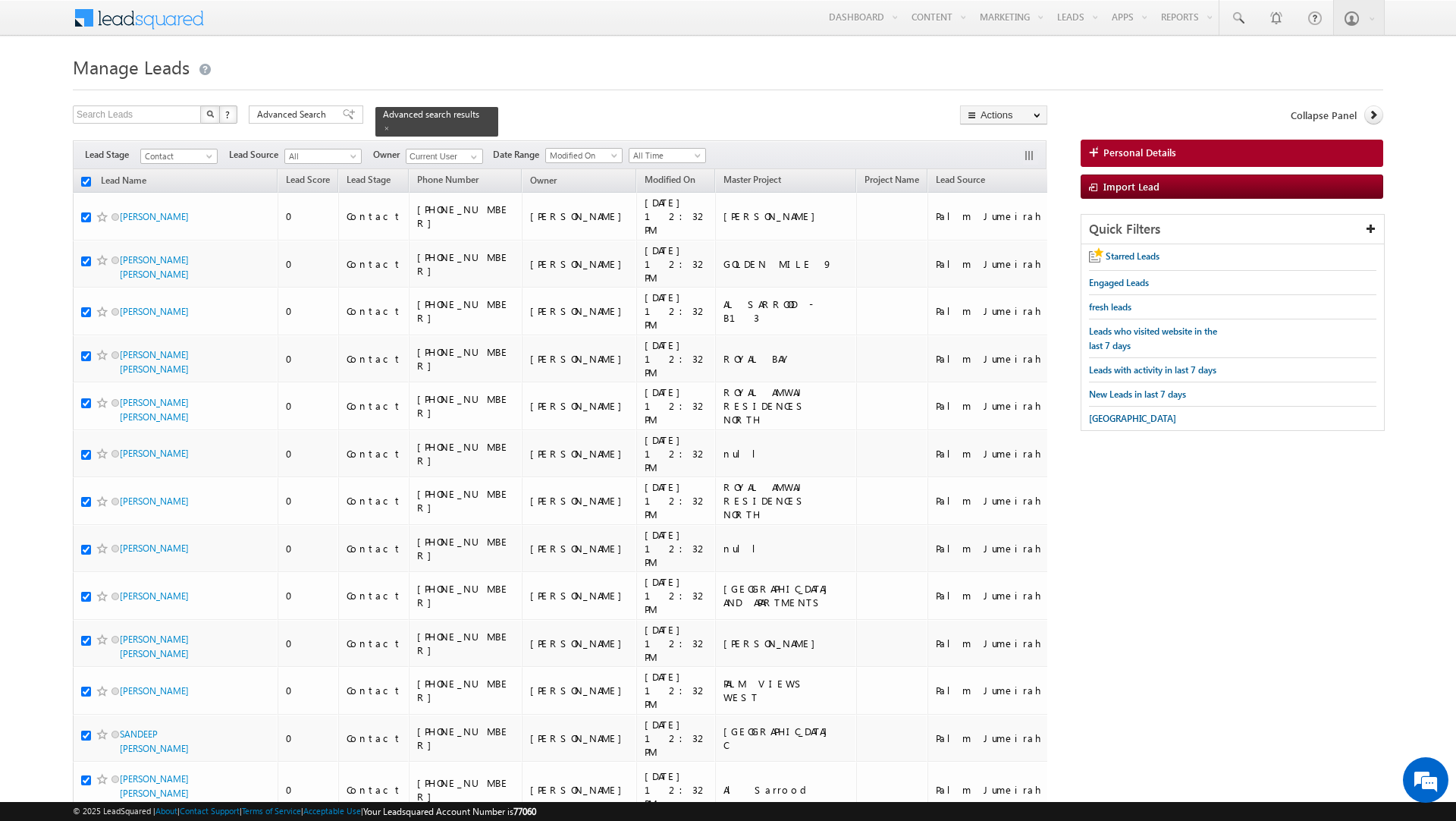
checkbox input "true"
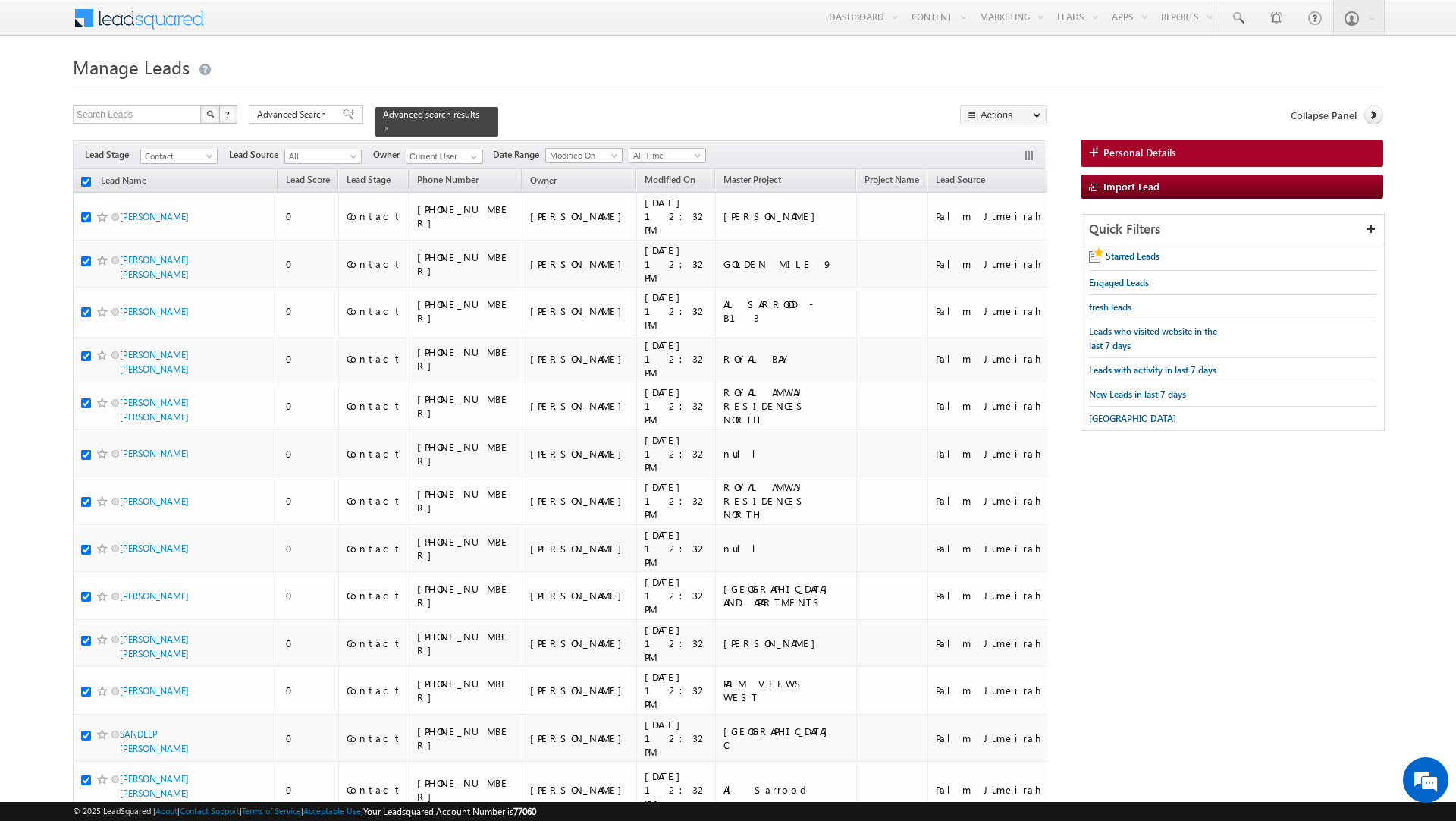
checkbox input "true"
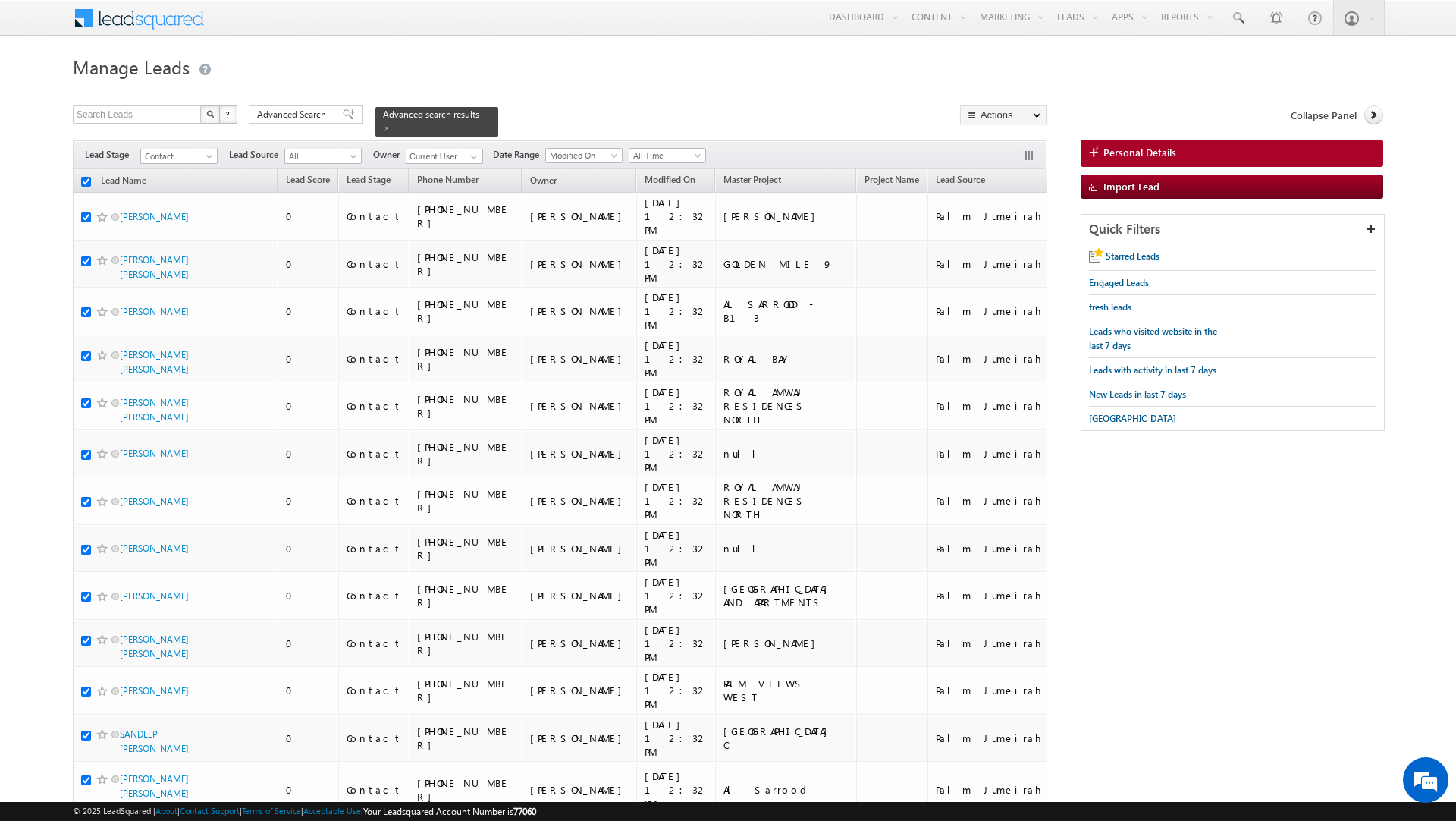
checkbox input "true"
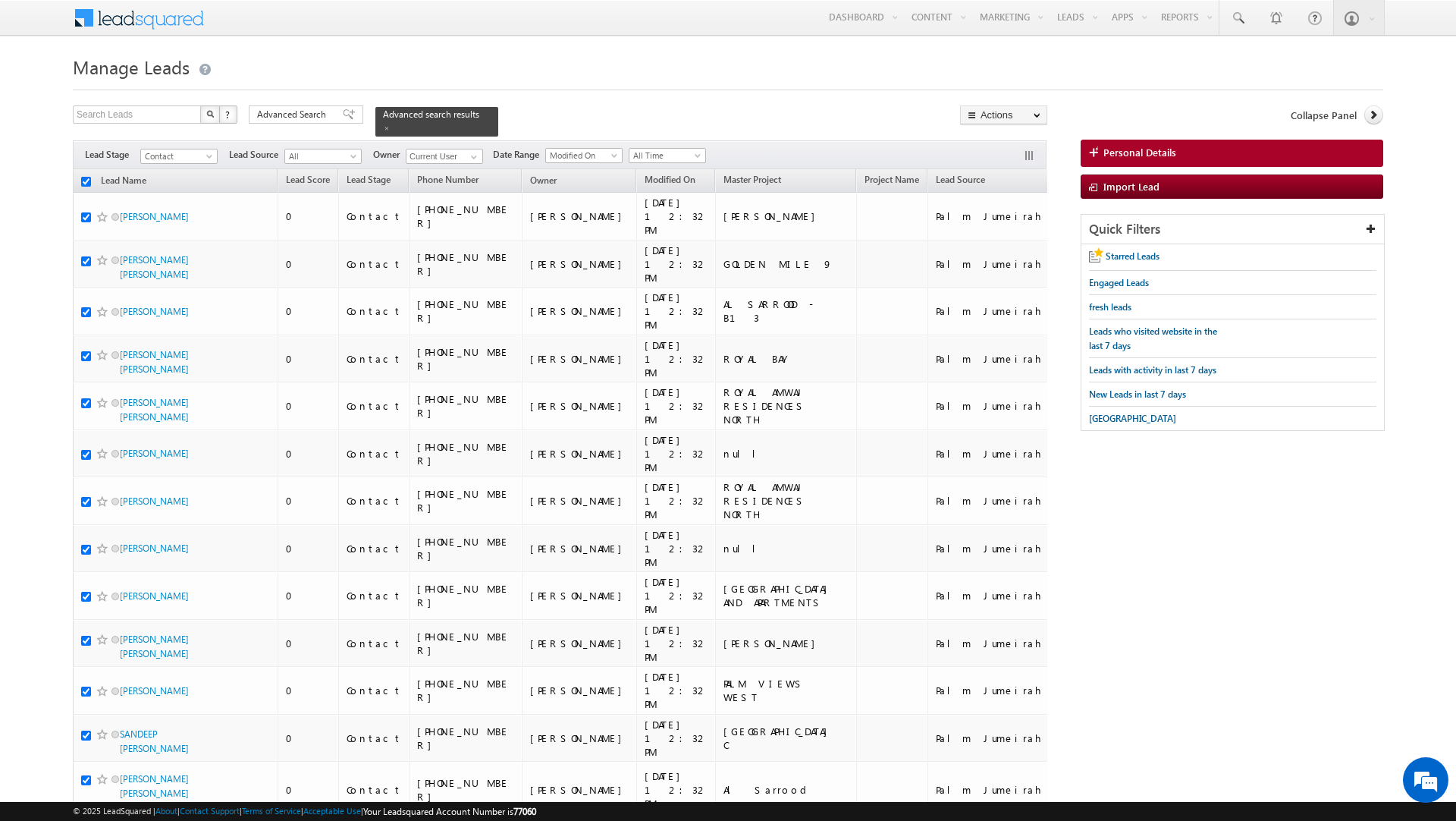
checkbox input "true"
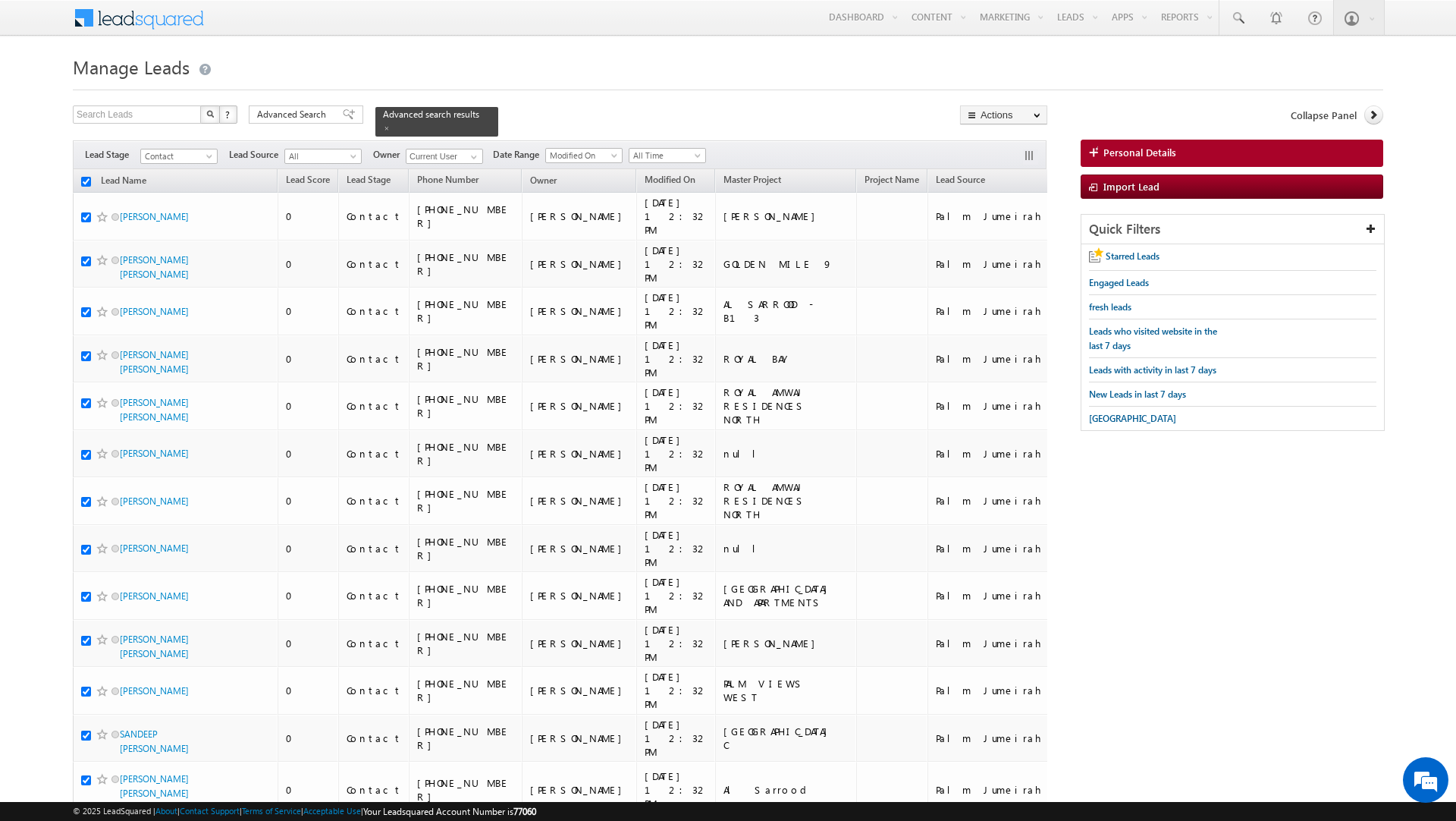
checkbox input "true"
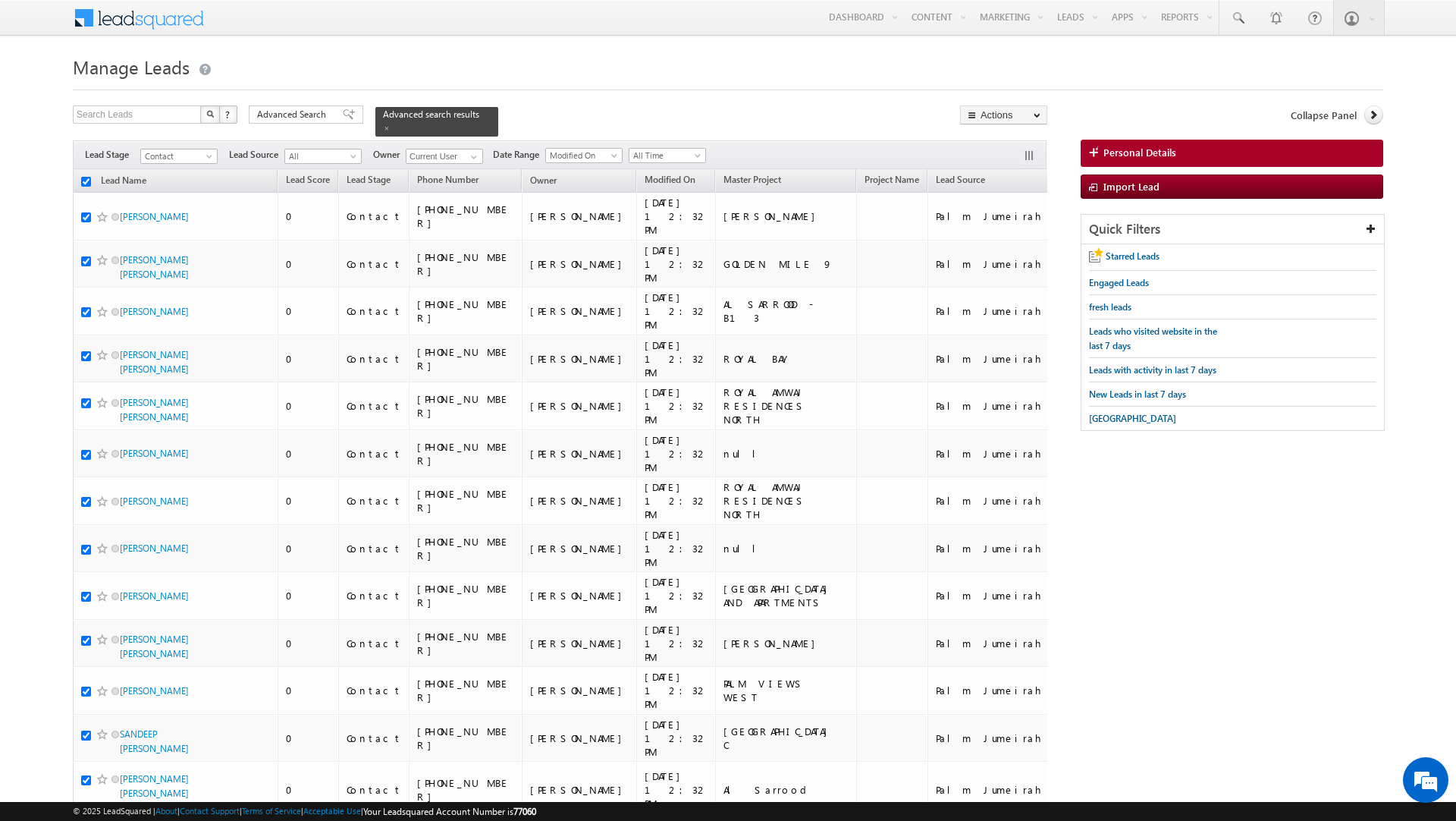
checkbox input "true"
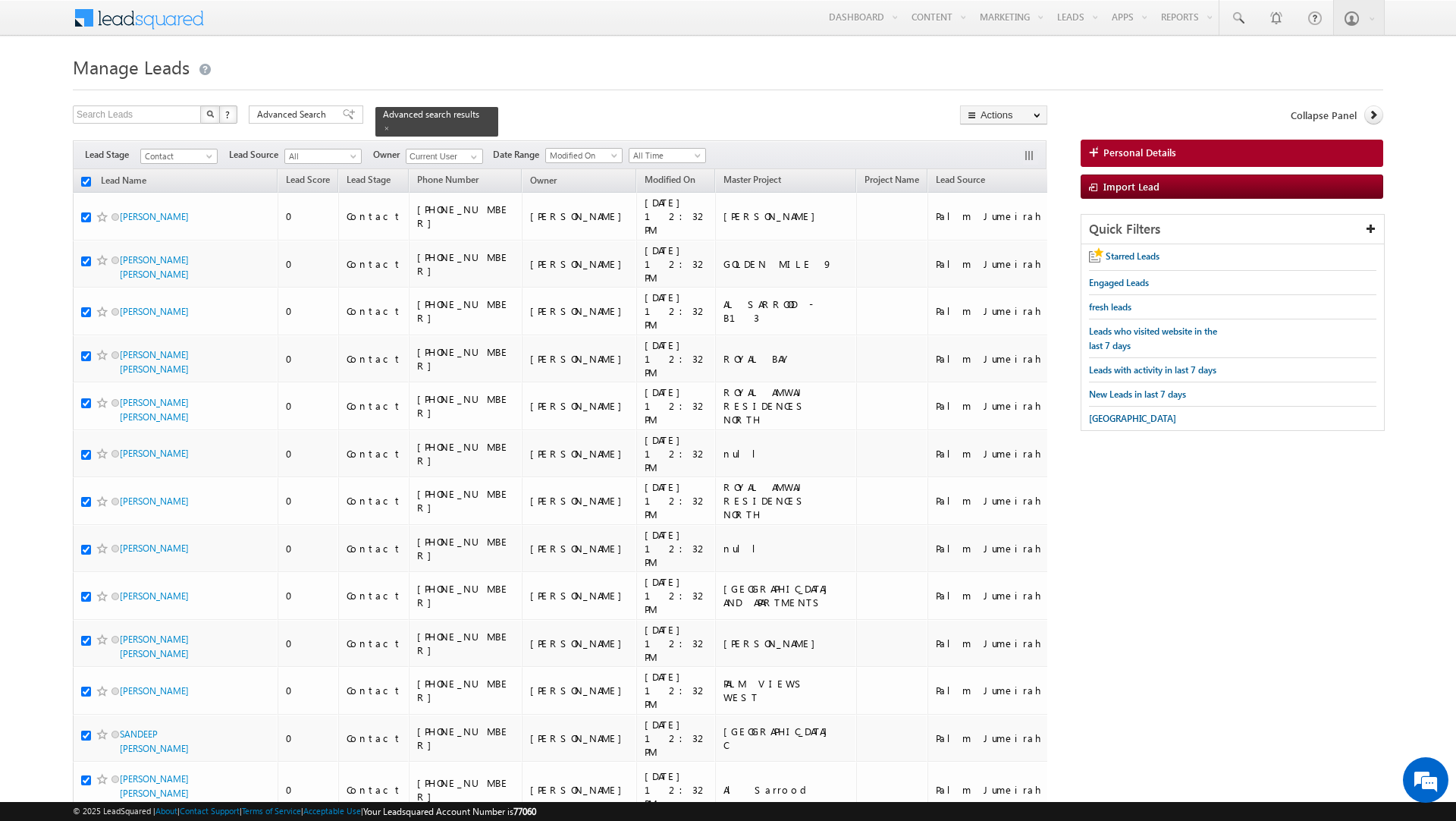
checkbox input "true"
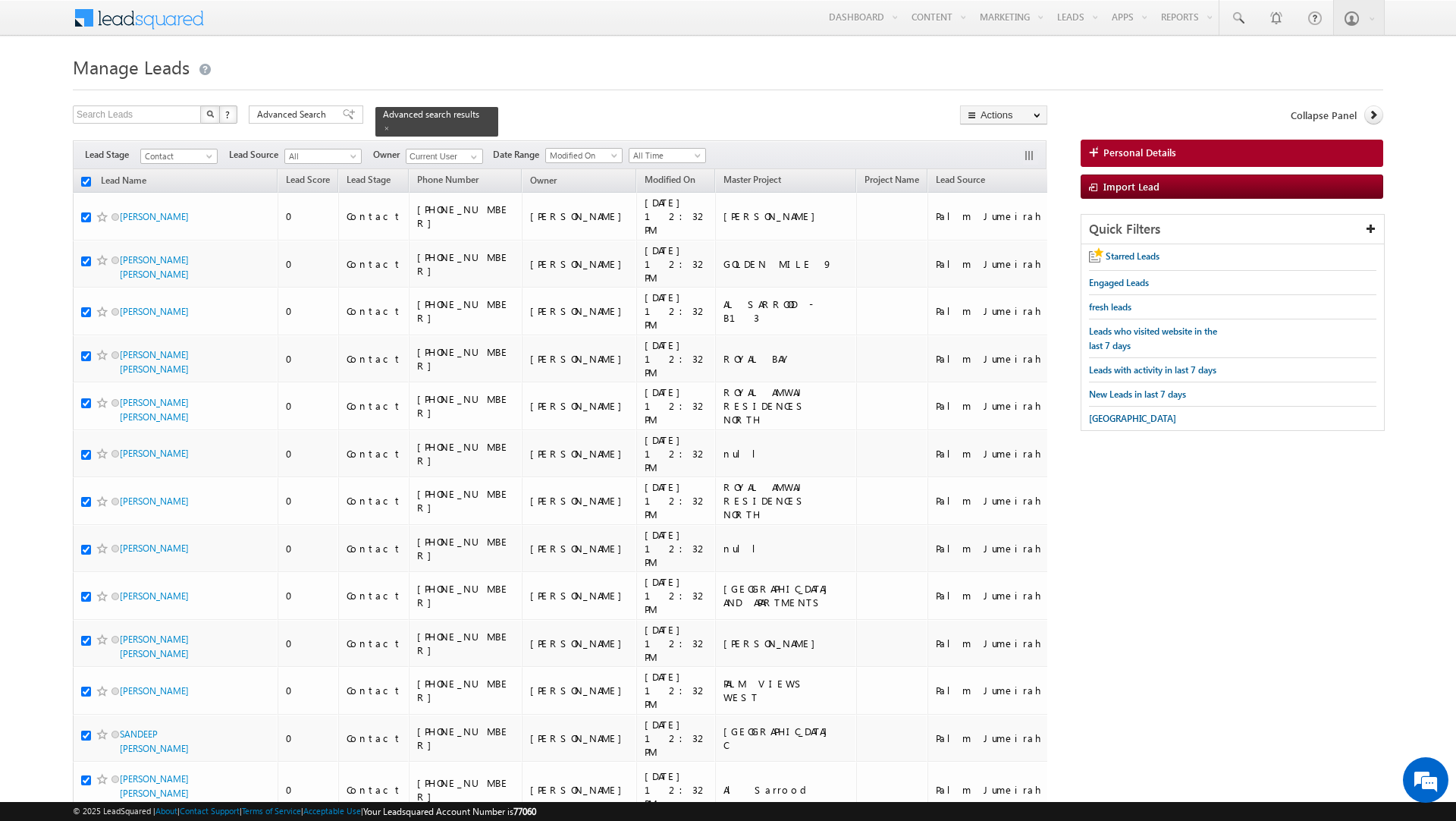
checkbox input "true"
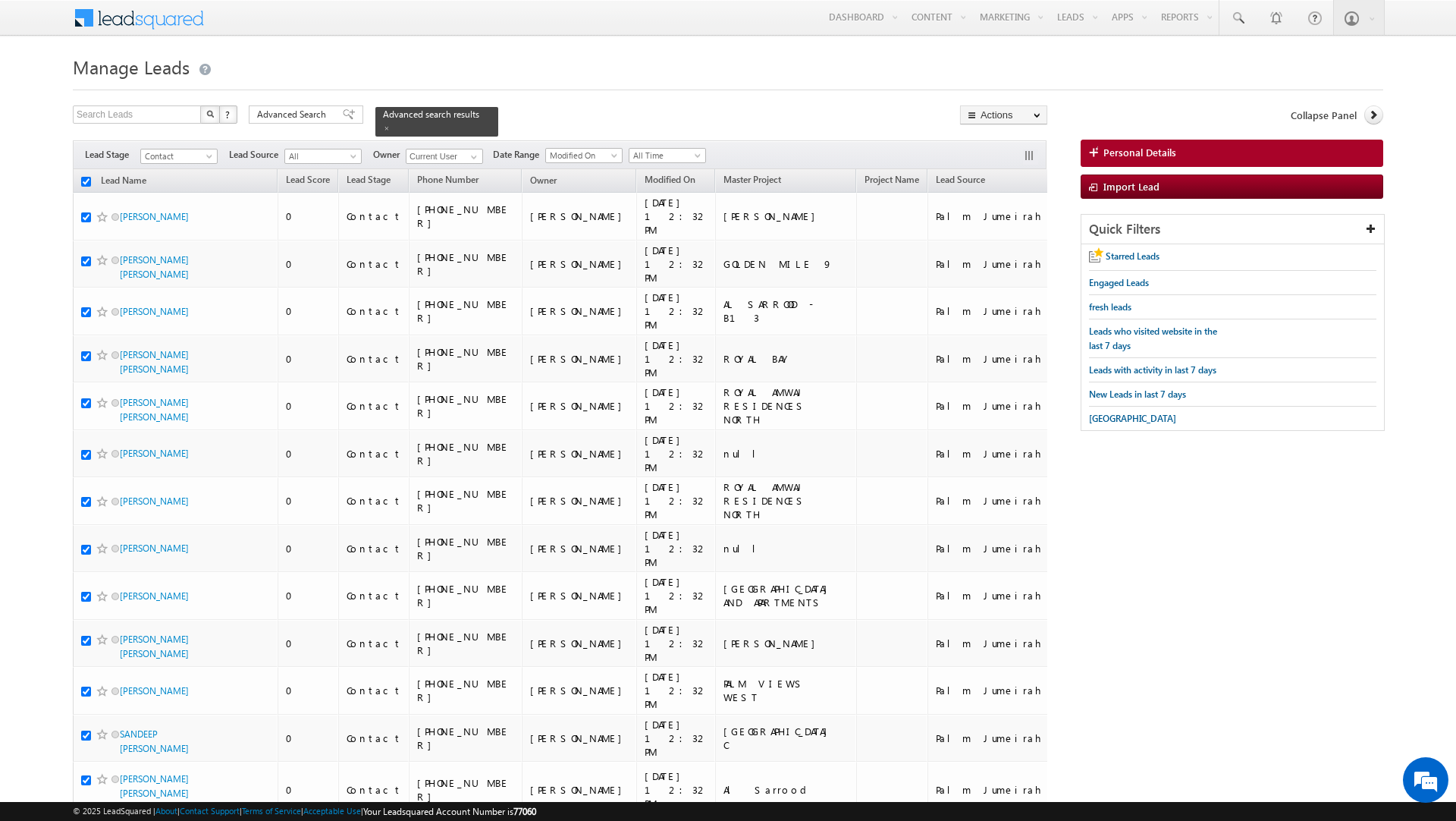
checkbox input "true"
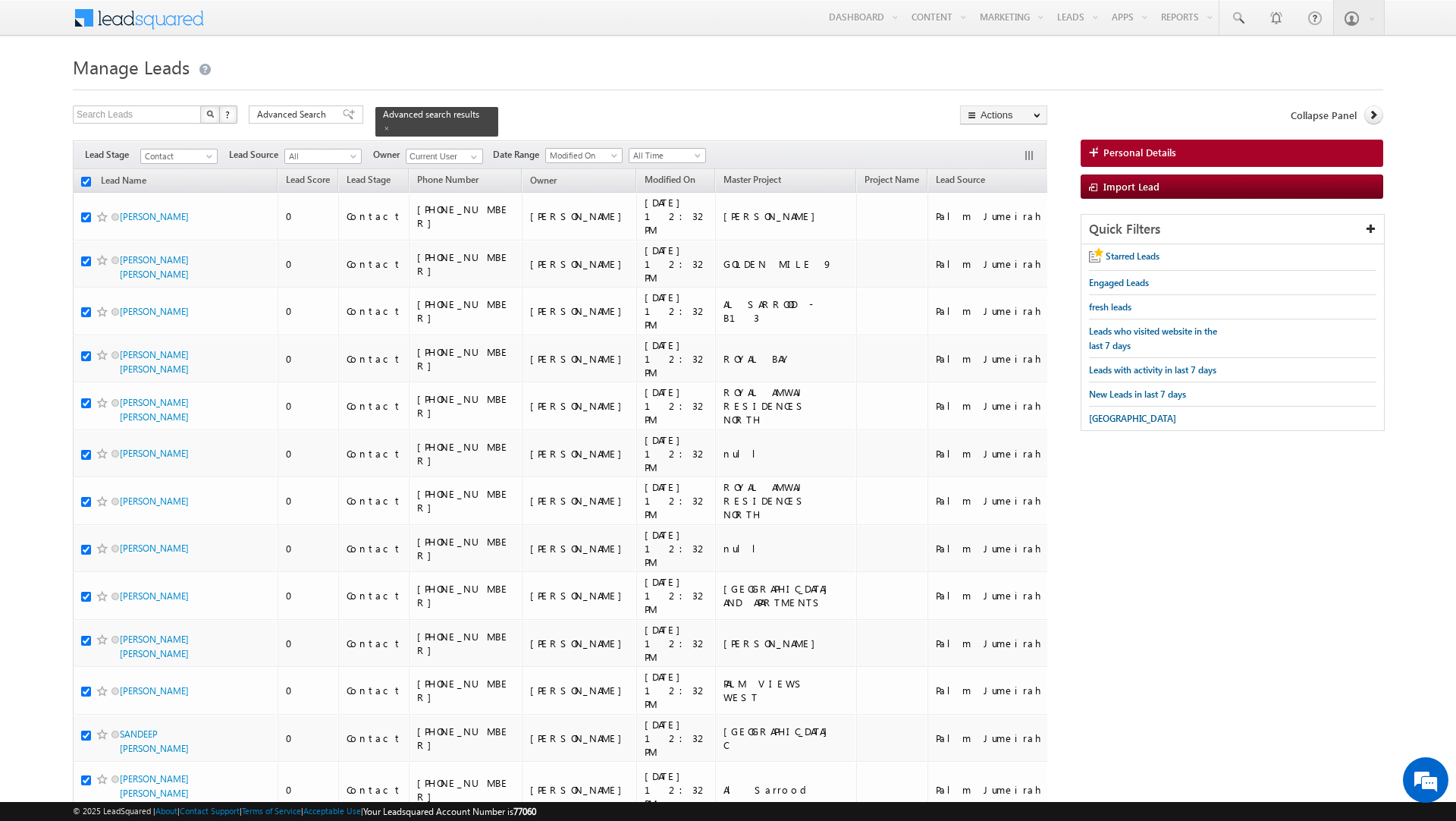
checkbox input "true"
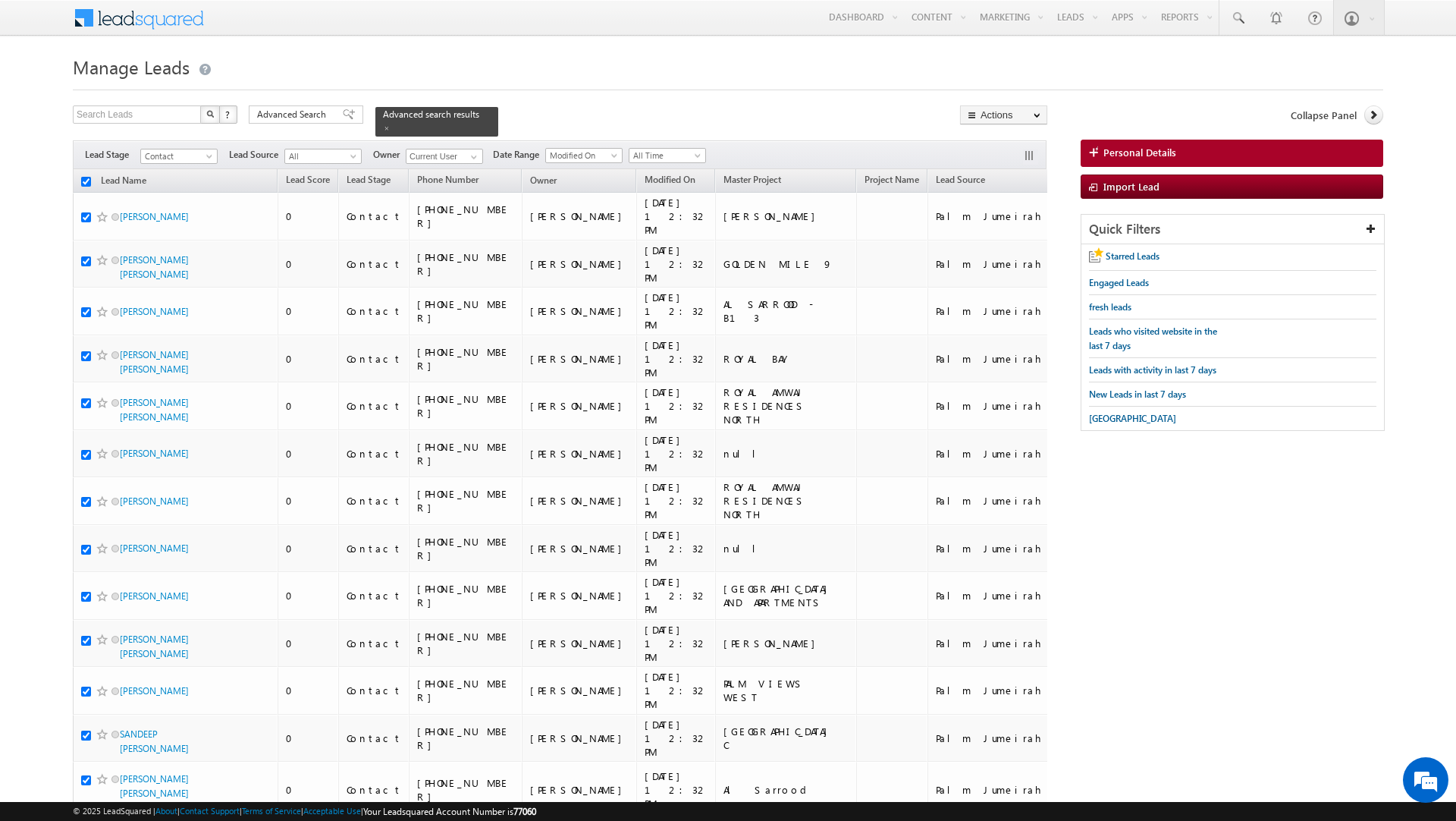
checkbox input "true"
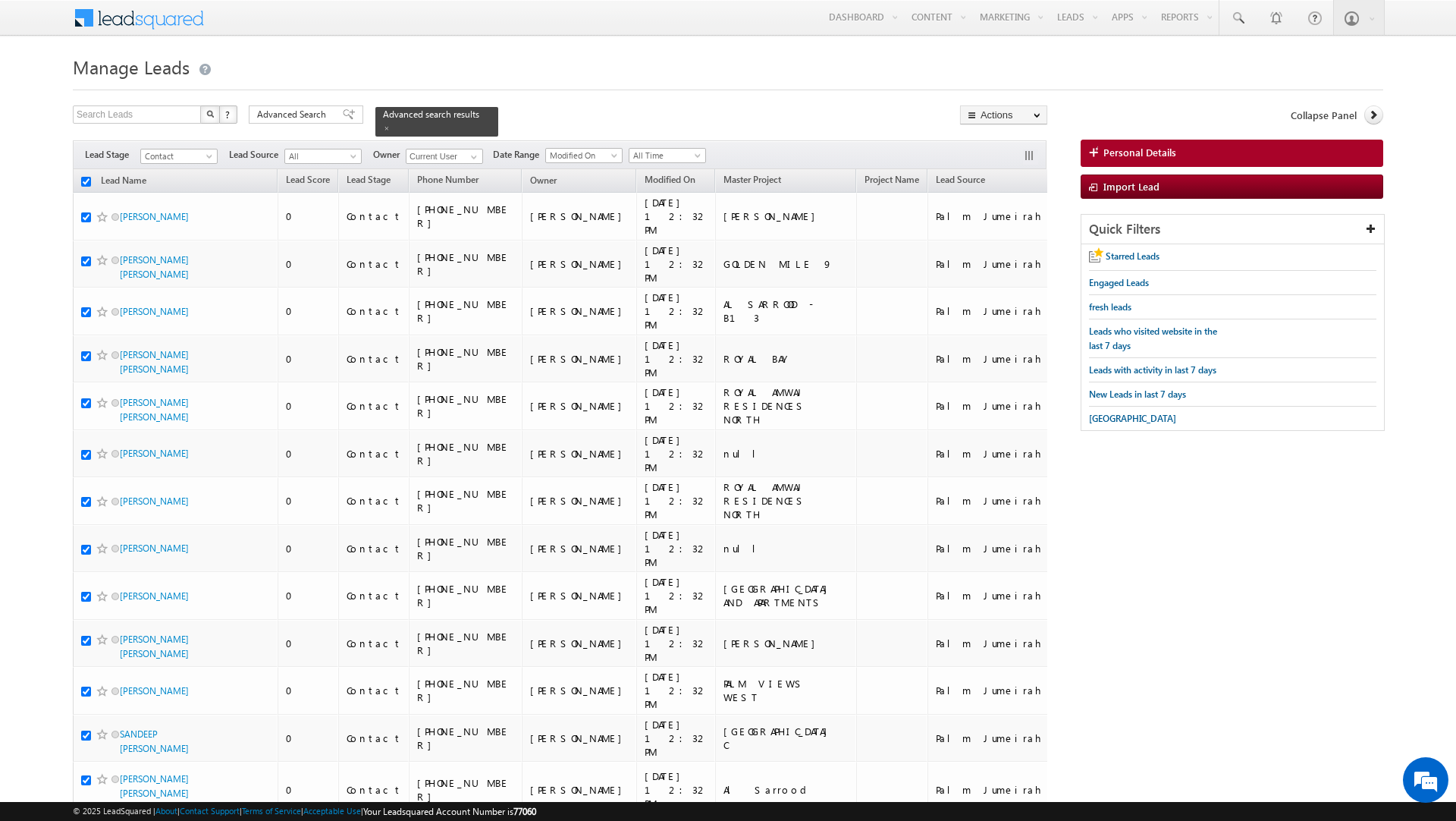
checkbox input "true"
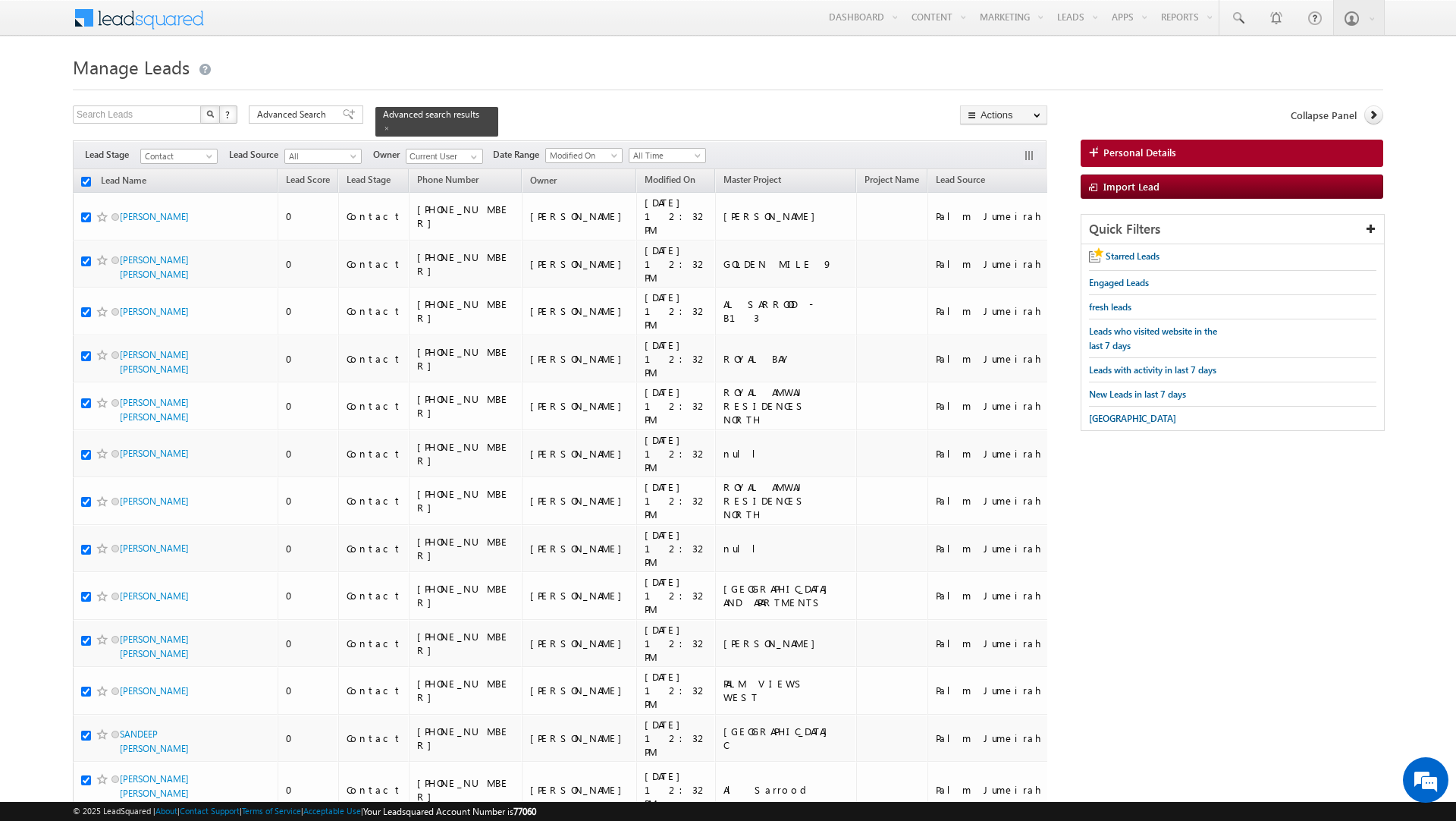
checkbox input "true"
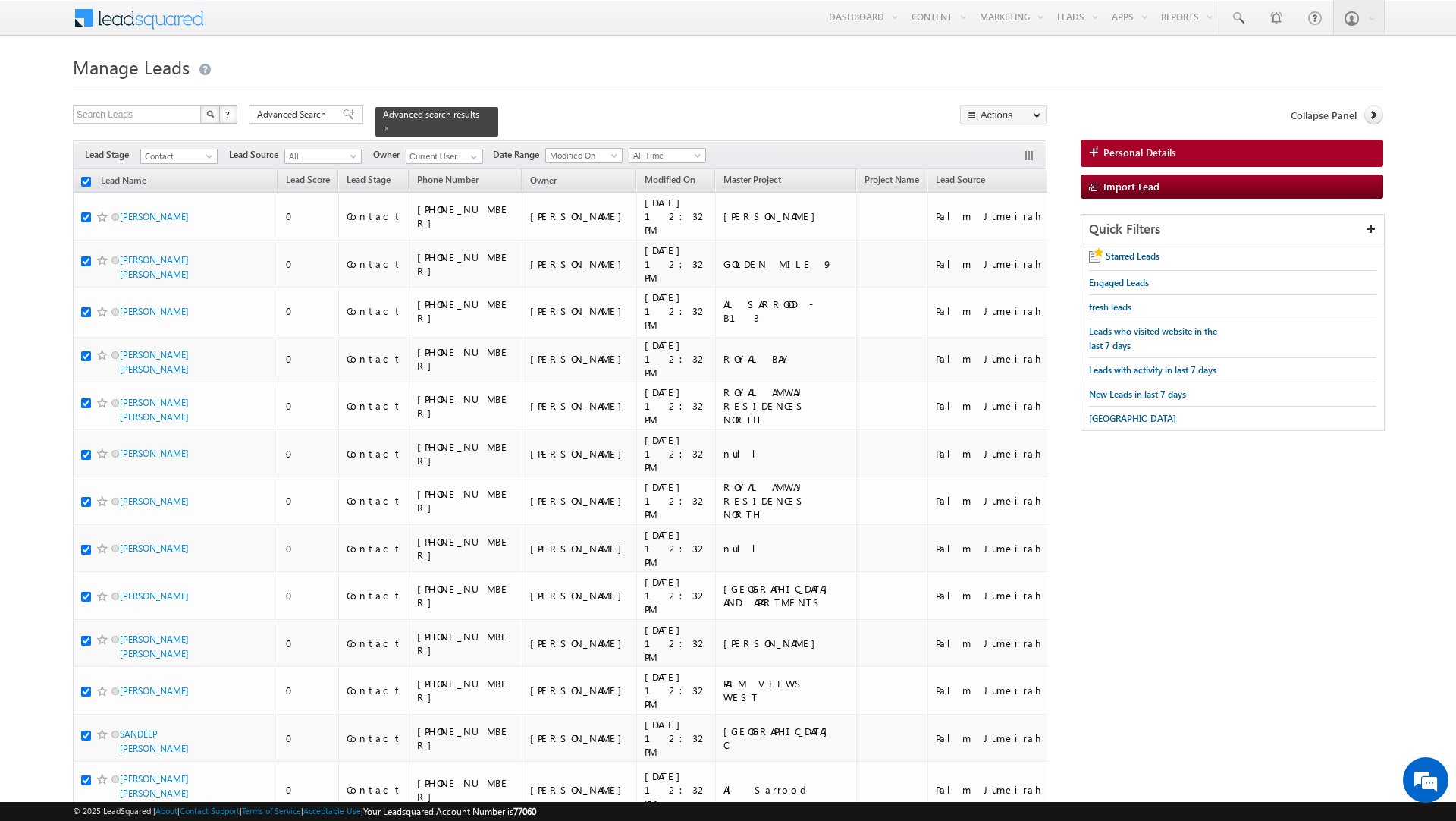
checkbox input "true"
click at [993, 247] on link "Change Owner" at bounding box center [1003, 246] width 86 height 18
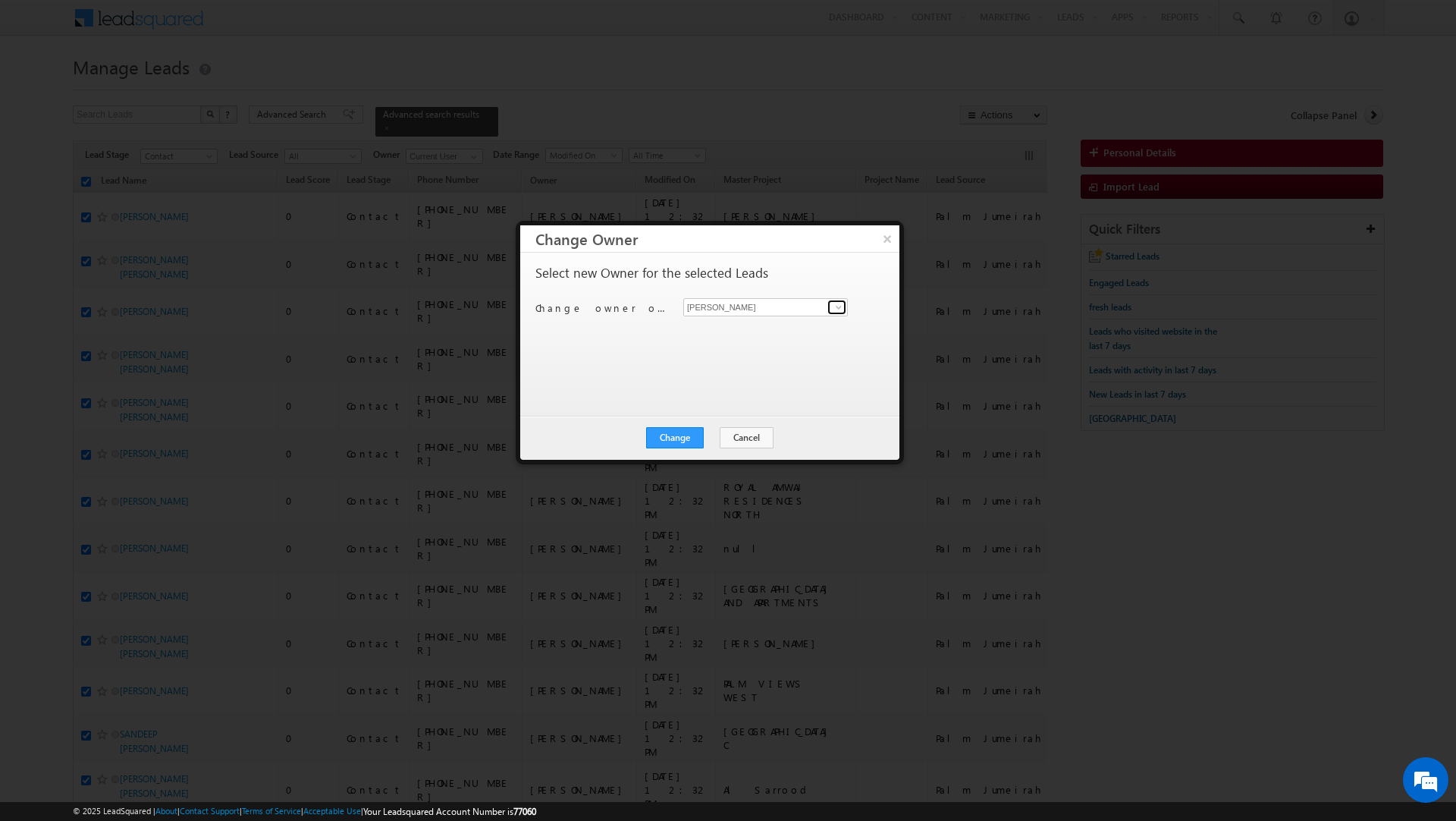
click at [833, 308] on span at bounding box center [839, 307] width 12 height 12
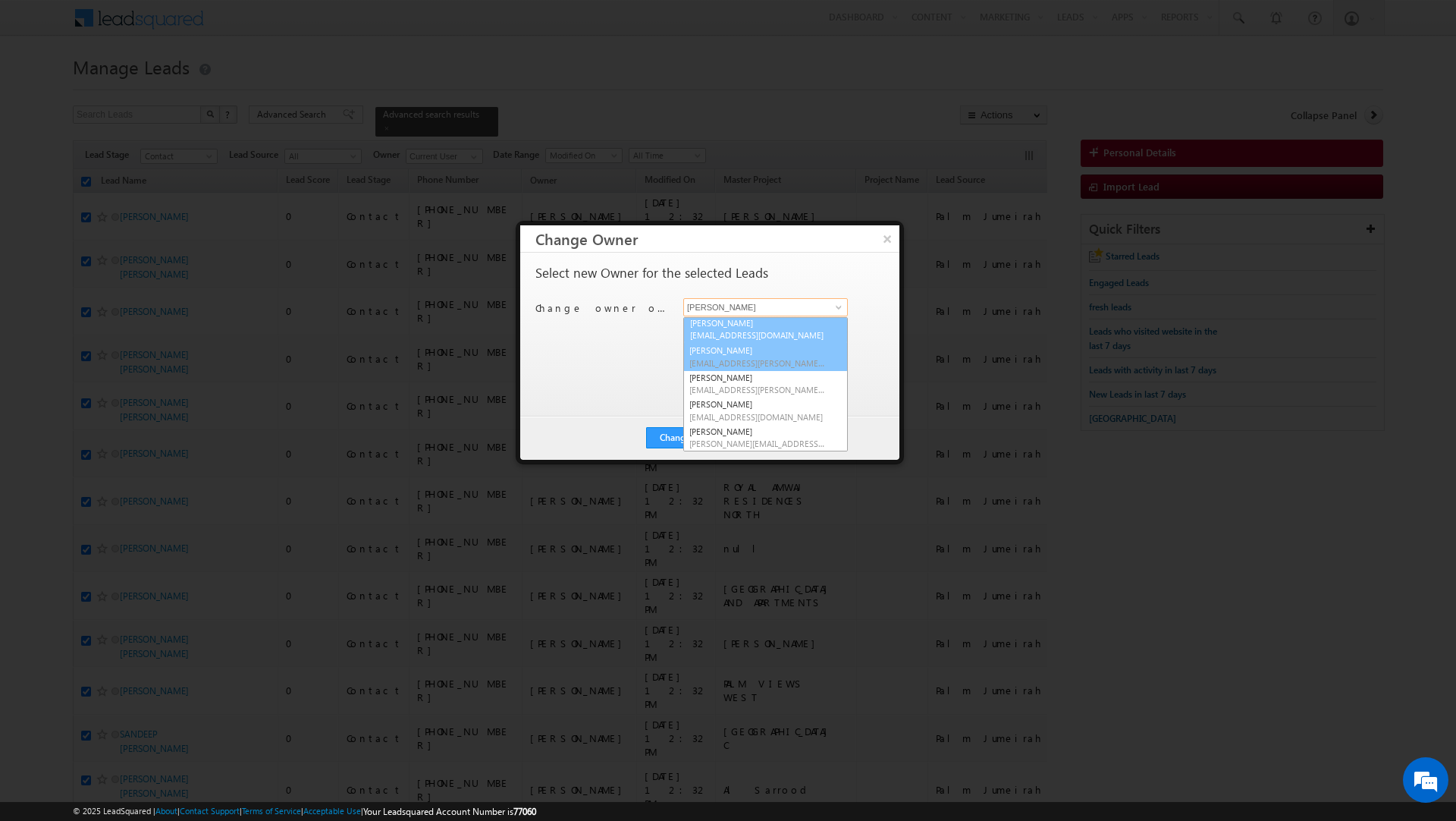
scroll to position [82, 0]
click at [741, 328] on link "Rahul Raj rahul.raj@indglobal.ae" at bounding box center [765, 330] width 164 height 29
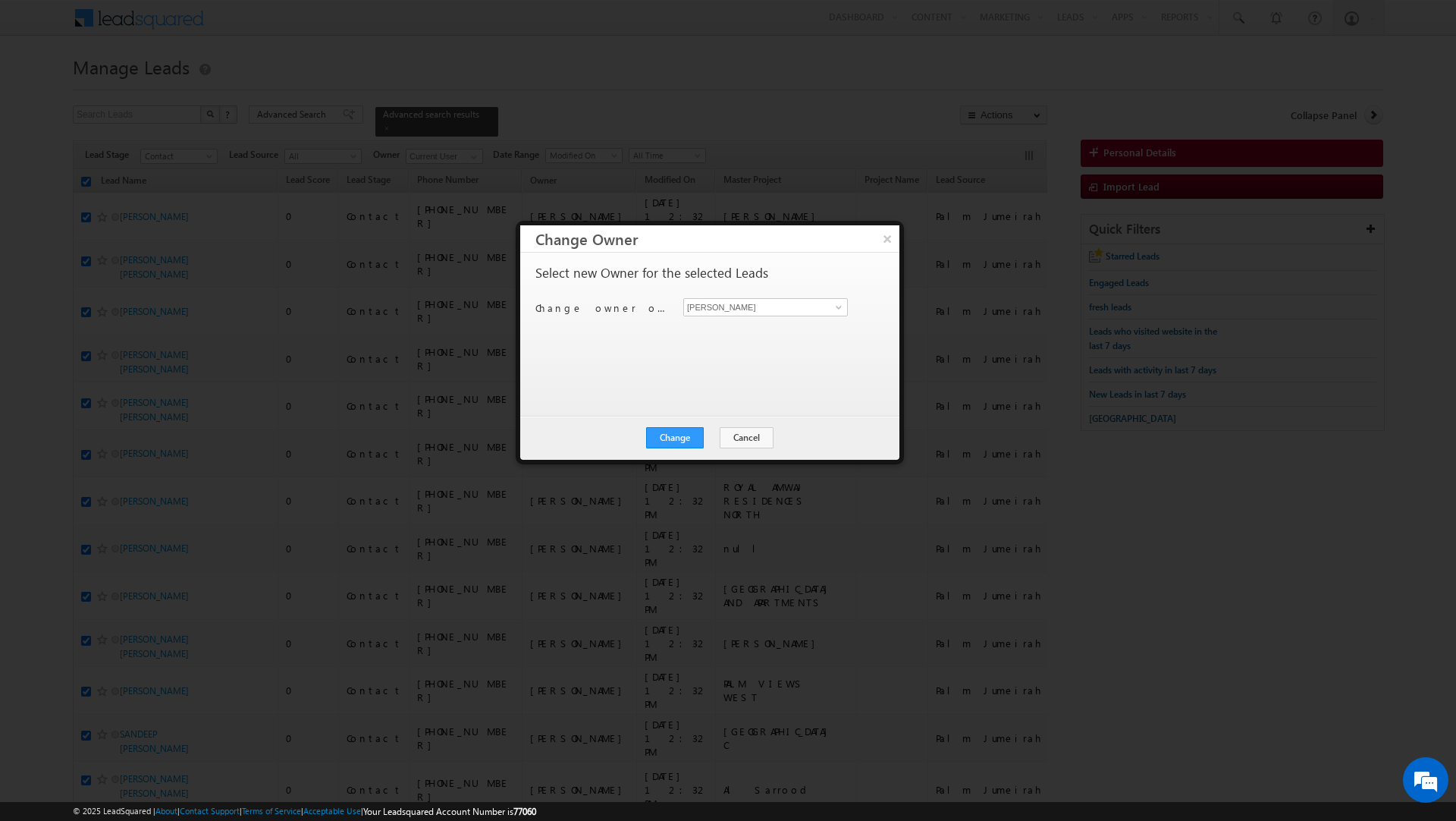
click at [683, 379] on div "Select new Owner for the selected Leads Change owner of 200 leads to Sanjay Raj…" at bounding box center [708, 327] width 345 height 122
click at [675, 439] on button "Change" at bounding box center [675, 438] width 58 height 21
click at [710, 434] on button "Close" at bounding box center [711, 438] width 48 height 21
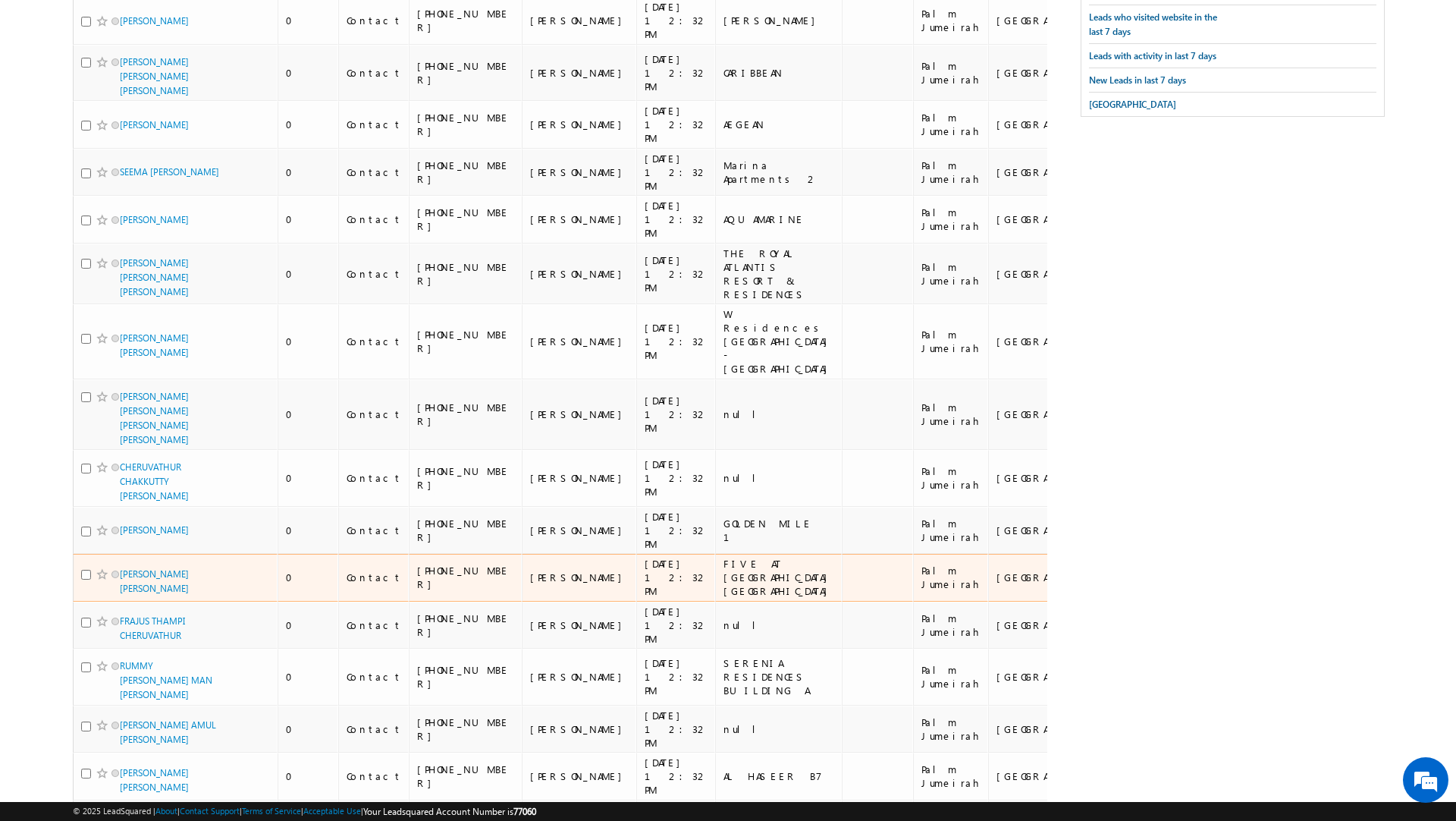
scroll to position [0, 0]
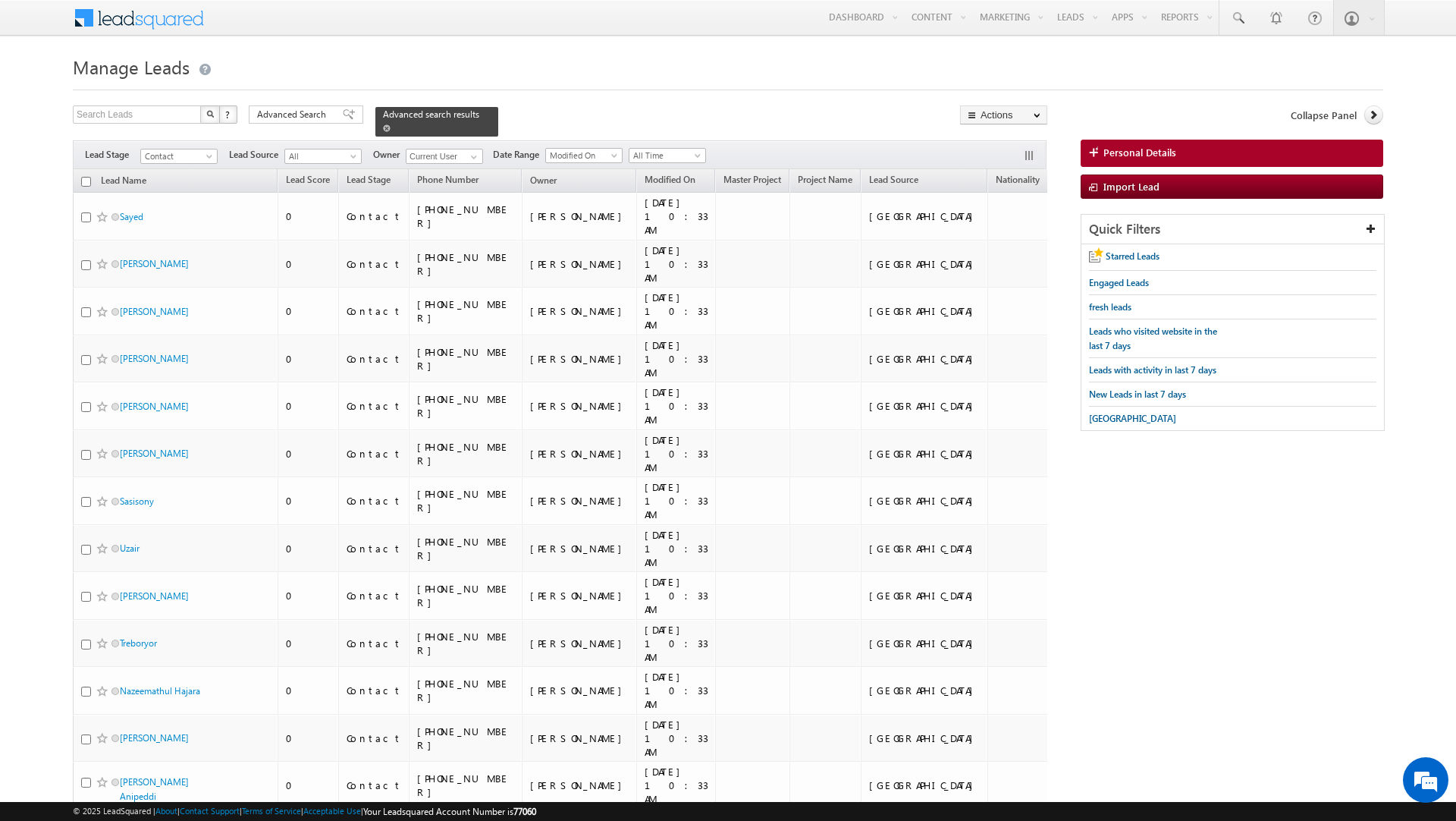
click at [390, 124] on span at bounding box center [386, 127] width 7 height 7
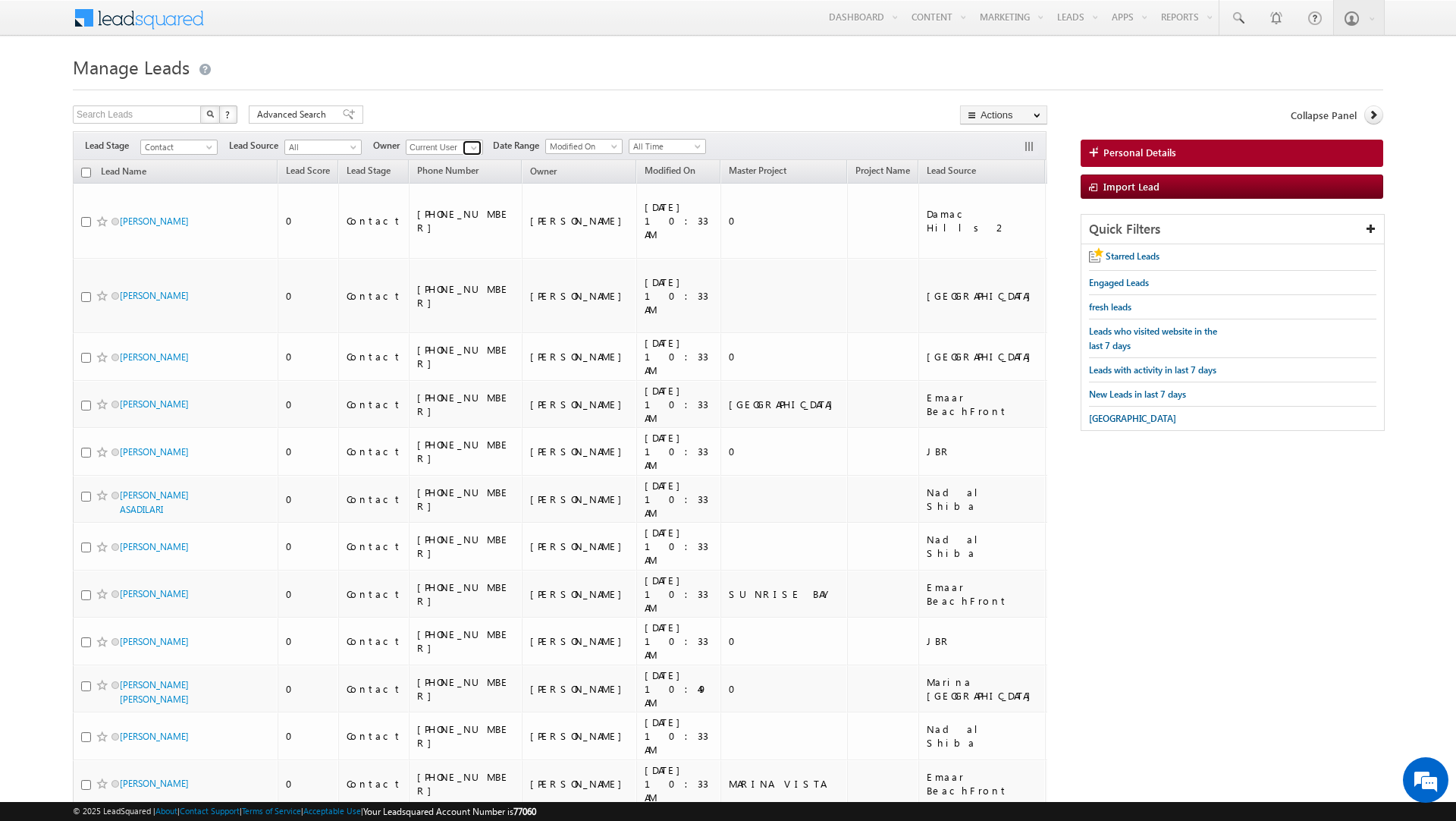
click at [474, 154] on span at bounding box center [474, 148] width 12 height 12
click at [437, 164] on link "Any" at bounding box center [482, 163] width 152 height 17
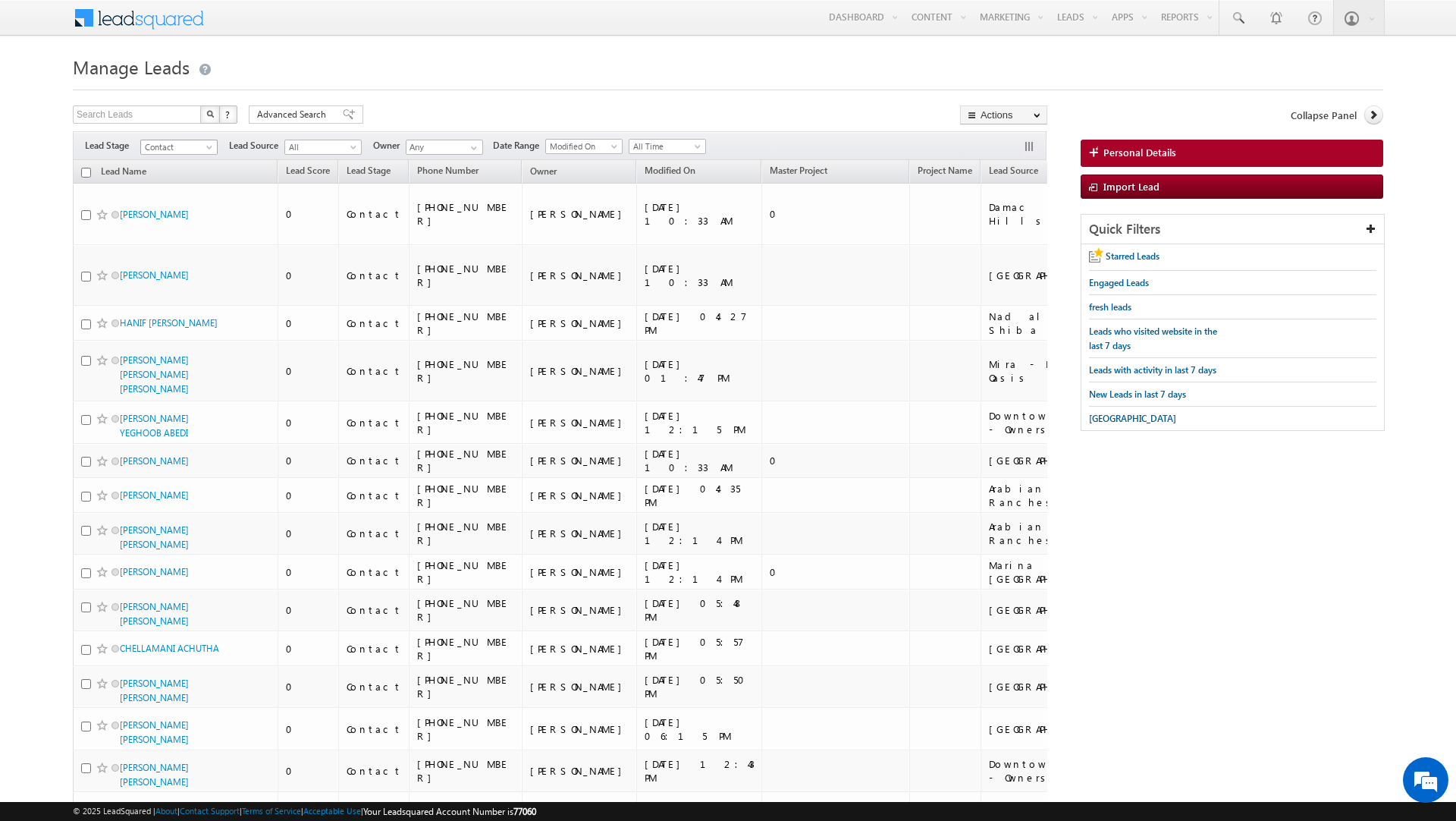
click at [197, 148] on span "Contact" at bounding box center [177, 147] width 72 height 14
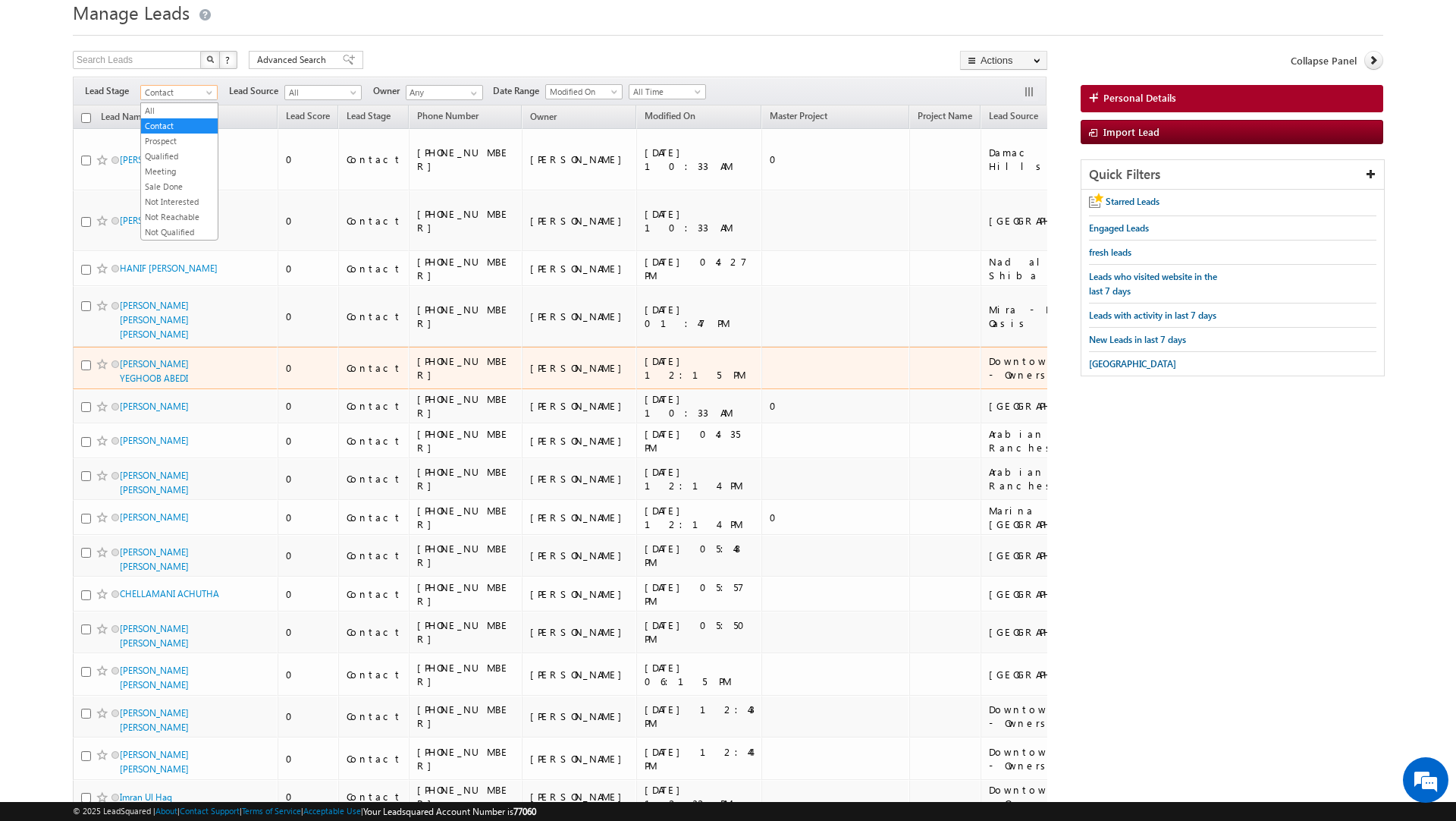
scroll to position [47, 0]
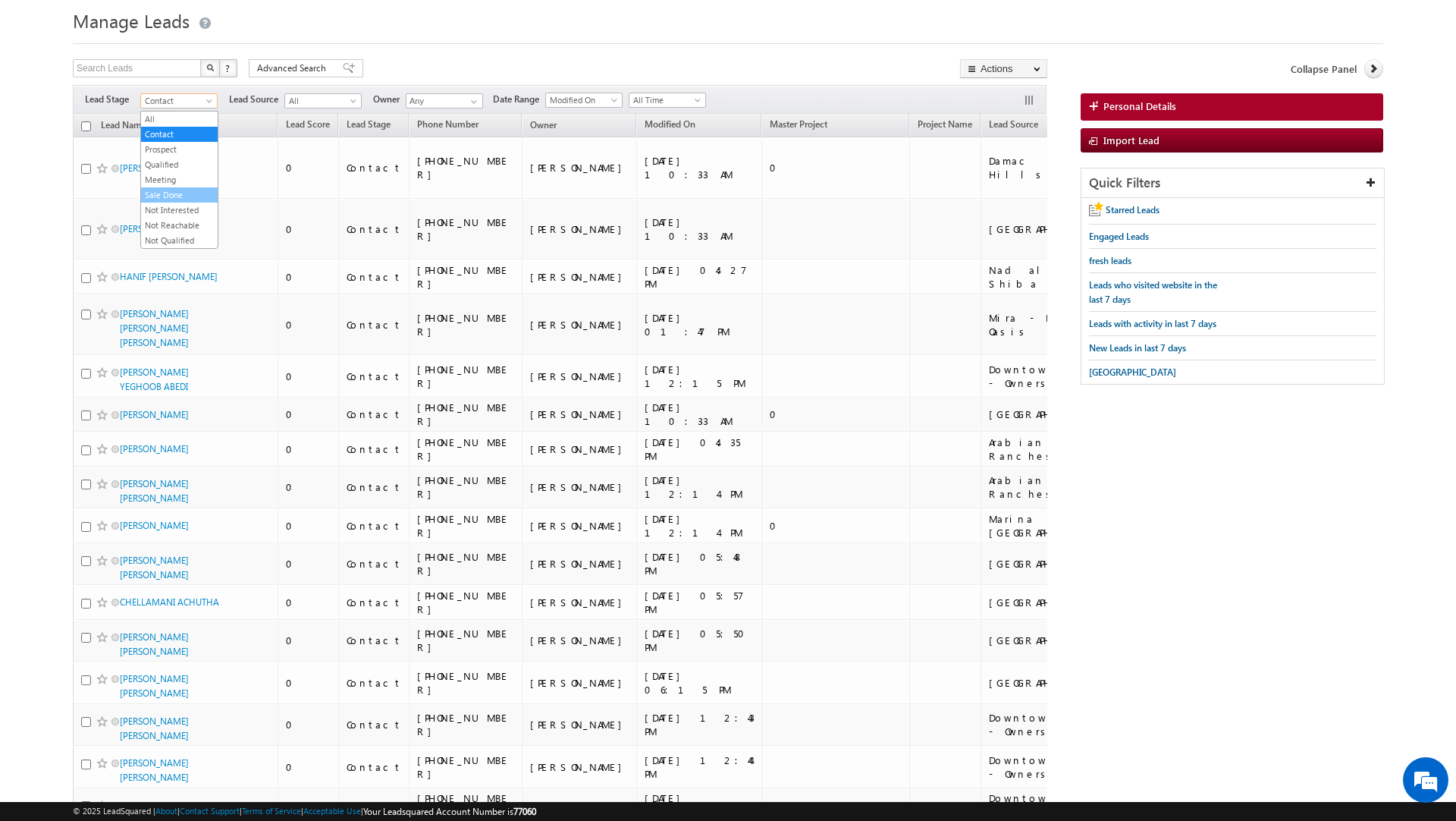
click at [170, 194] on link "Sale Done" at bounding box center [180, 194] width 77 height 14
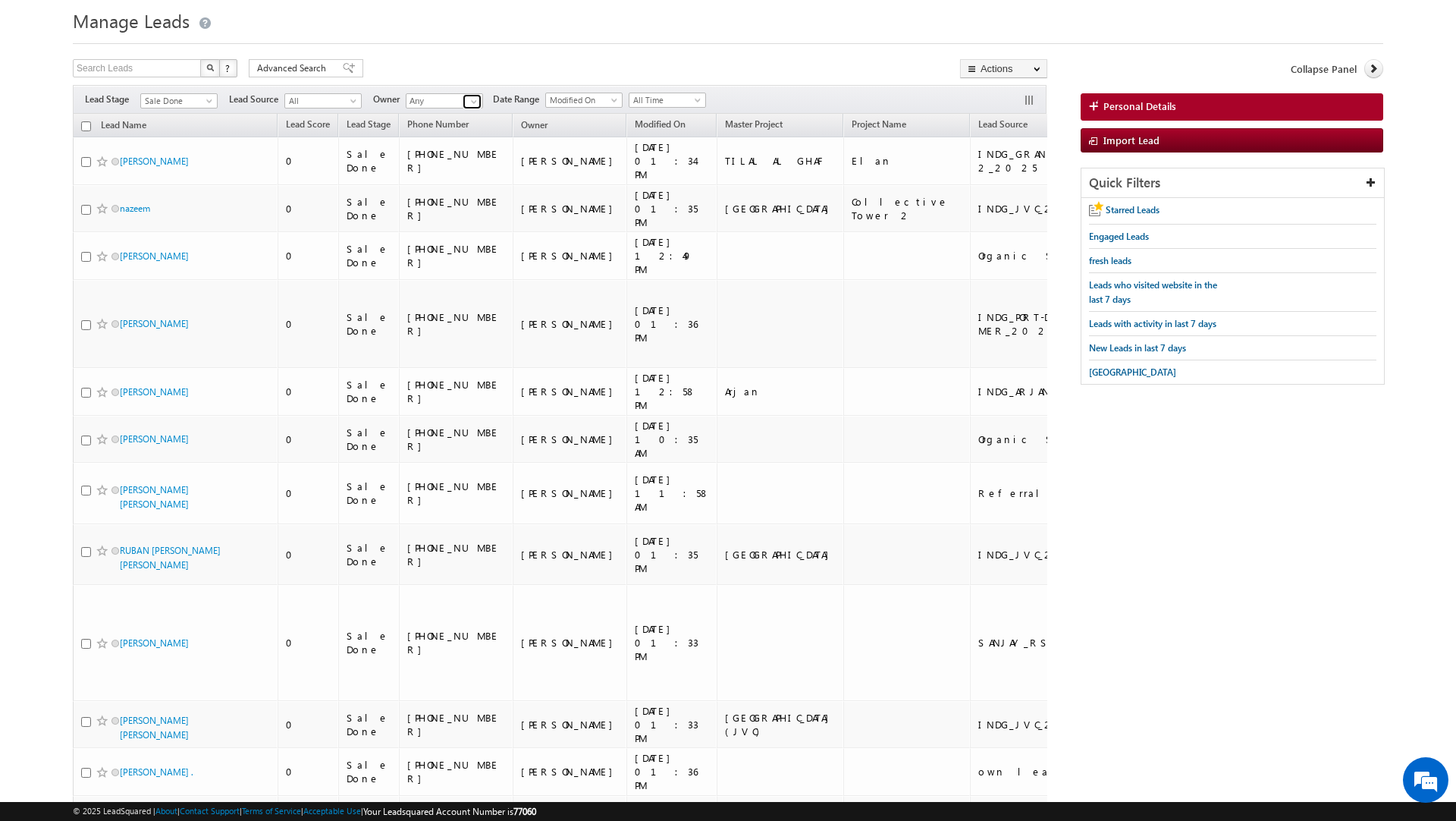
click at [477, 97] on span at bounding box center [474, 101] width 12 height 12
click at [448, 181] on link "[PERSON_NAME] [PERSON_NAME][EMAIL_ADDRESS][DOMAIN_NAME]" at bounding box center [482, 181] width 152 height 29
type input "[PERSON_NAME]"
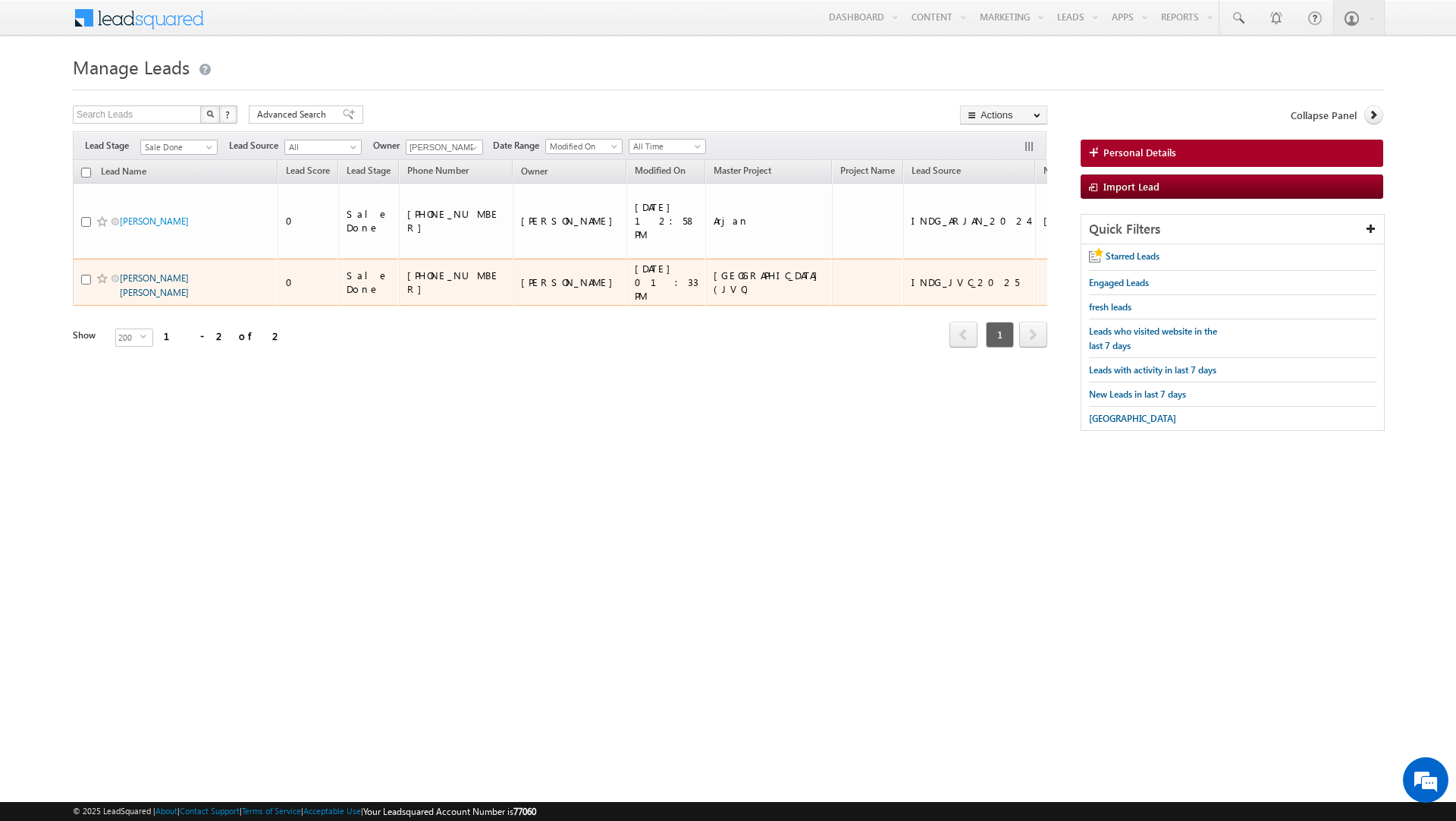
click at [172, 279] on link "[PERSON_NAME] [PERSON_NAME]" at bounding box center [154, 285] width 69 height 26
